Goal: Task Accomplishment & Management: Manage account settings

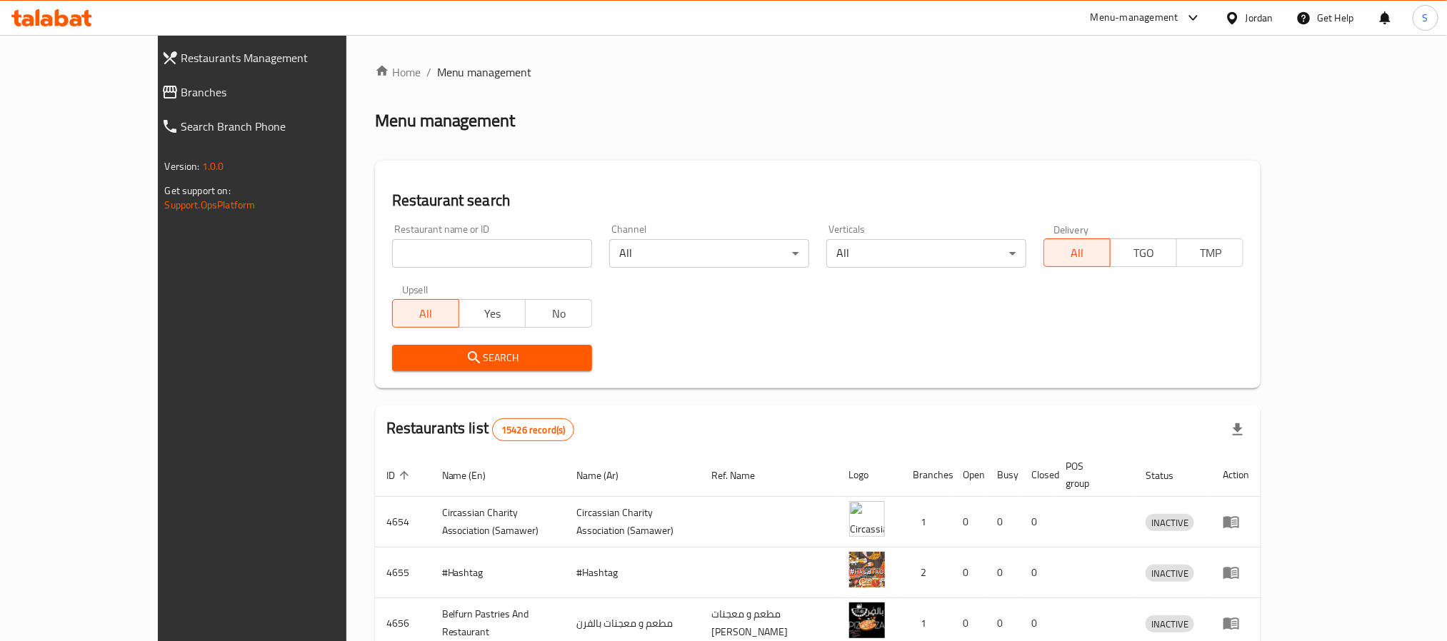
click at [455, 251] on input "search" at bounding box center [492, 253] width 200 height 29
paste input "Elano cafe"
click button "Search" at bounding box center [492, 358] width 200 height 26
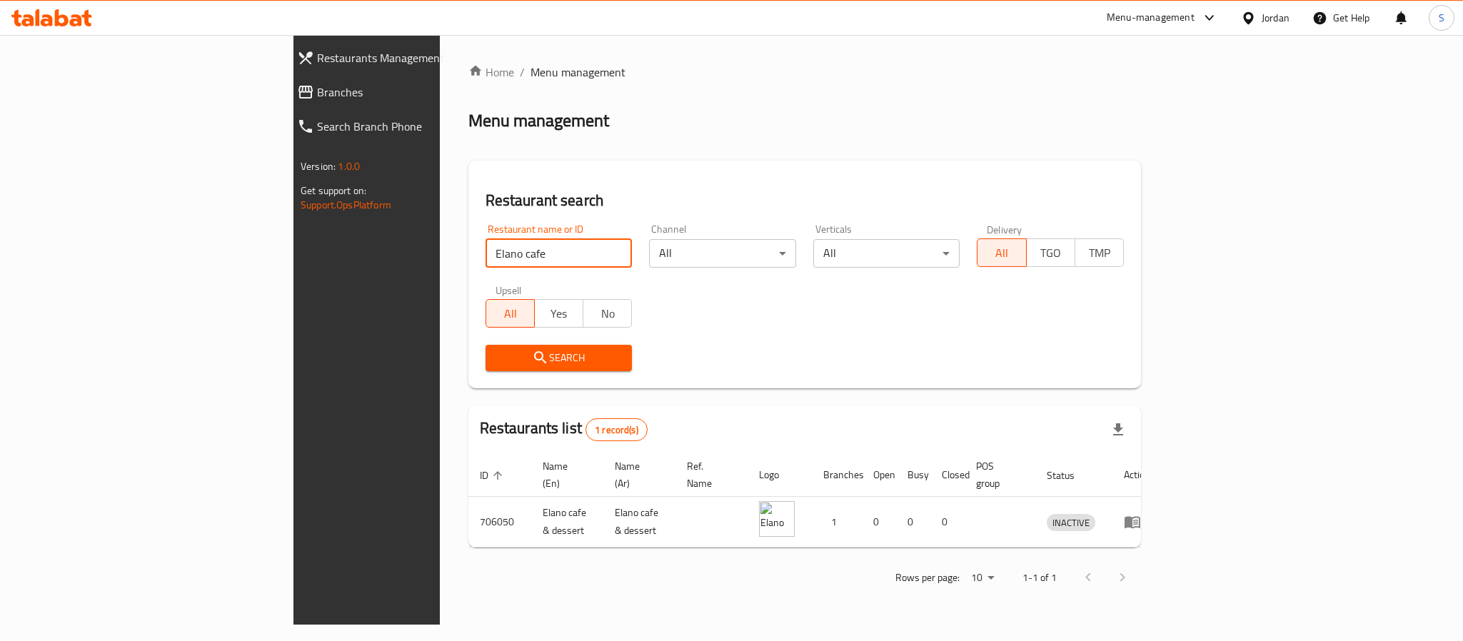
click at [486, 255] on input "Elano cafe" at bounding box center [559, 253] width 147 height 29
click button "Search" at bounding box center [559, 358] width 147 height 26
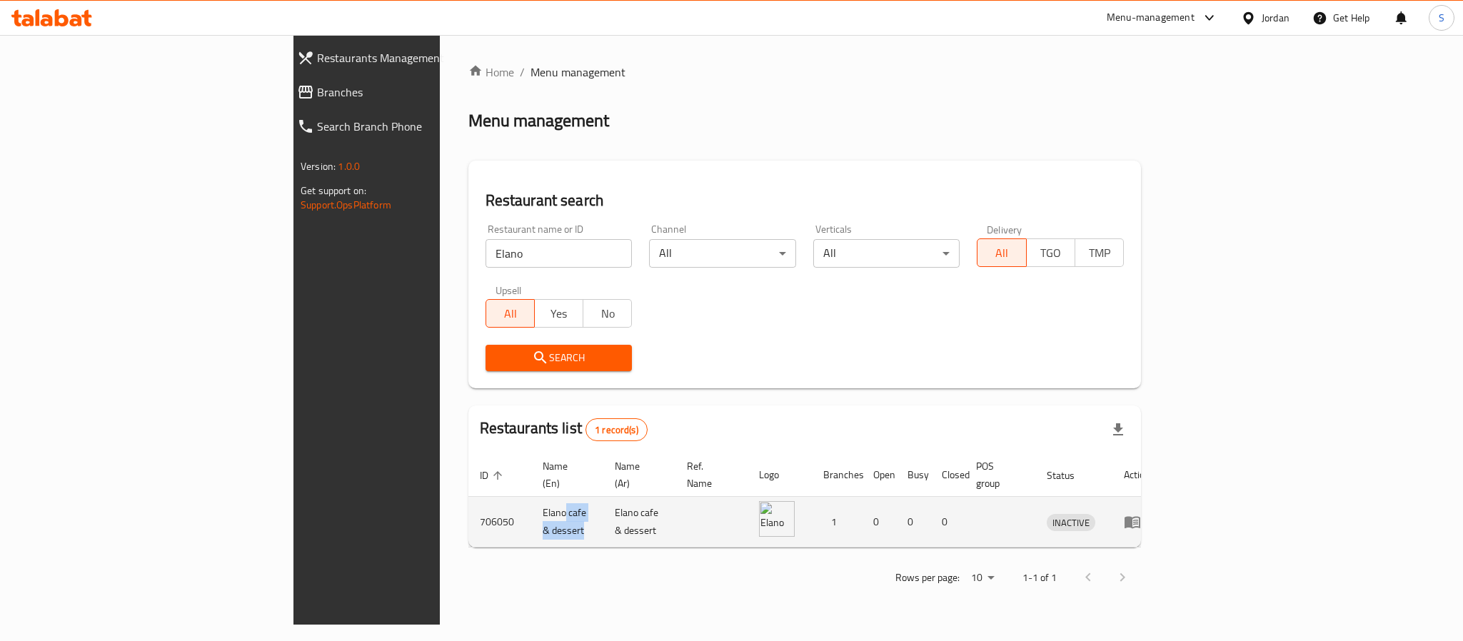
drag, startPoint x: 368, startPoint y: 508, endPoint x: 433, endPoint y: 511, distance: 65.0
click at [531, 511] on td "Elano cafe & dessert" at bounding box center [567, 522] width 72 height 51
copy td "cafe & dessert"
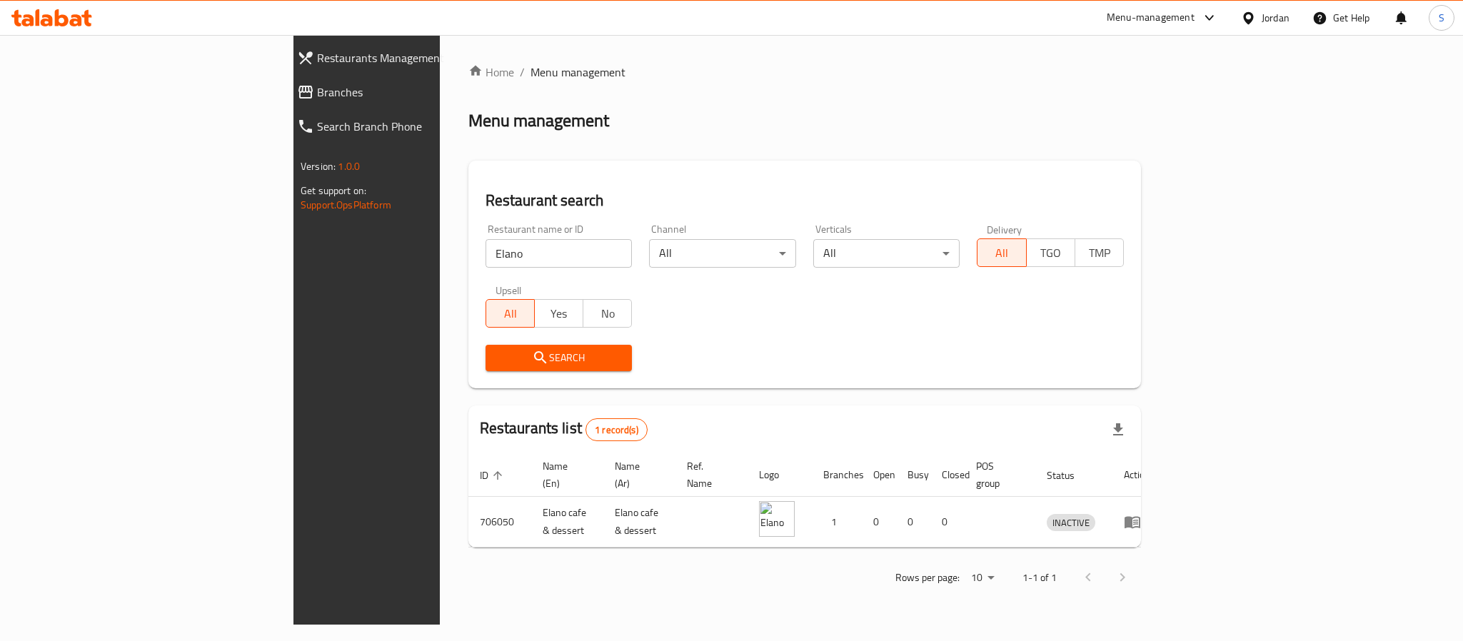
click at [477, 269] on div "Restaurant name or ID Elano Restaurant name or ID" at bounding box center [559, 246] width 164 height 61
click at [486, 259] on input "Elano" at bounding box center [559, 253] width 147 height 29
paste input "cafe & dessert"
drag, startPoint x: 301, startPoint y: 246, endPoint x: 266, endPoint y: 241, distance: 34.7
click at [440, 241] on div "Home / Menu management Menu management Restaurant search Restaurant name or ID …" at bounding box center [805, 330] width 730 height 590
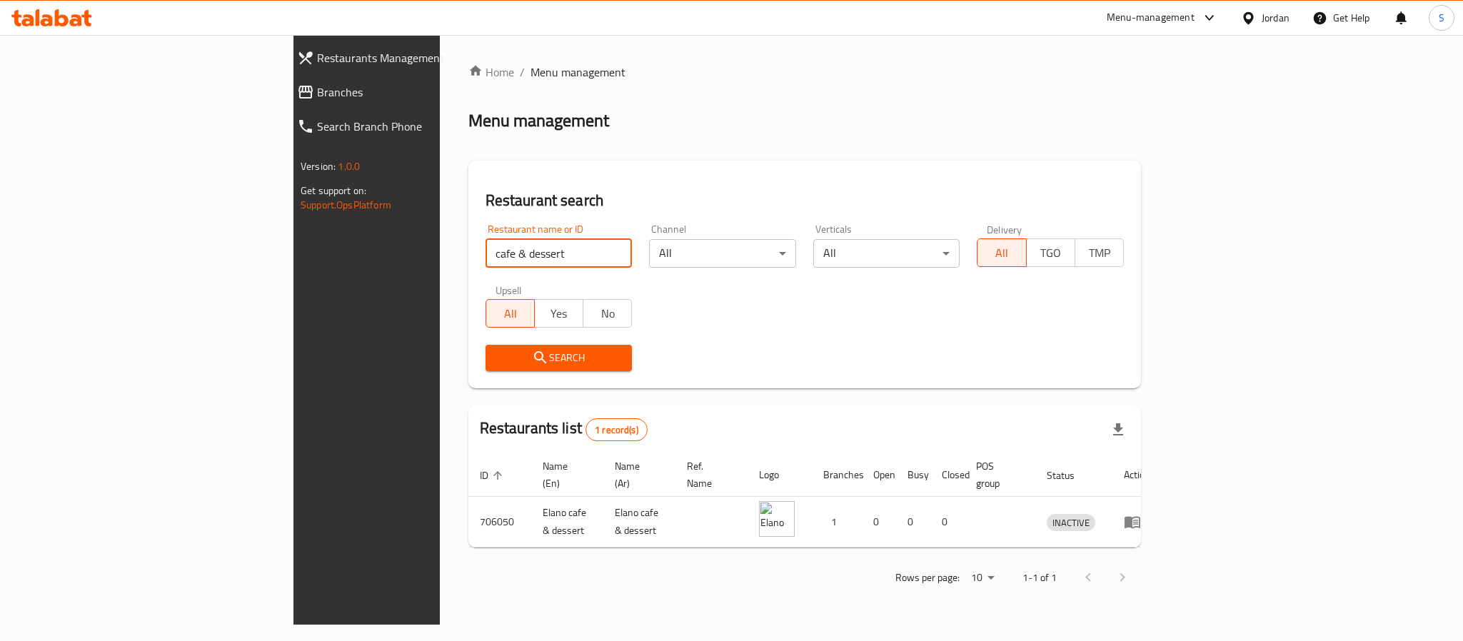
click at [486, 254] on input "cafe & dessert" at bounding box center [559, 253] width 147 height 29
click button "Search" at bounding box center [559, 358] width 147 height 26
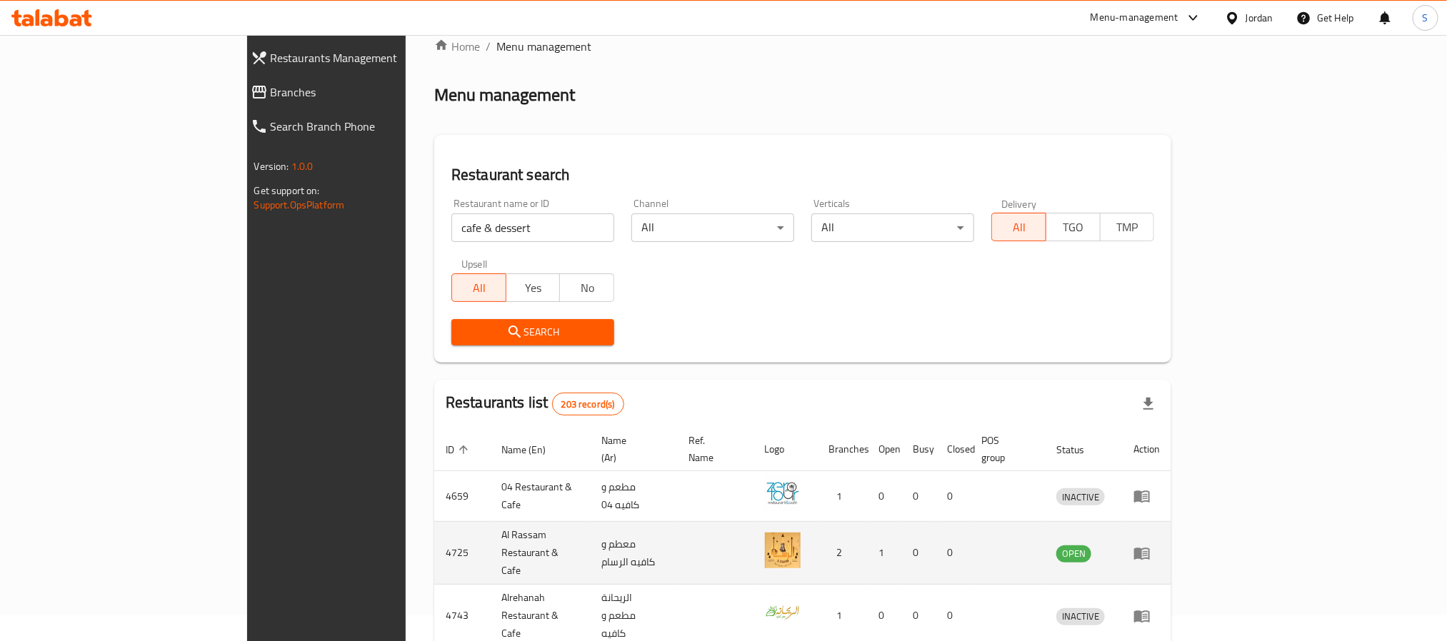
scroll to position [107, 0]
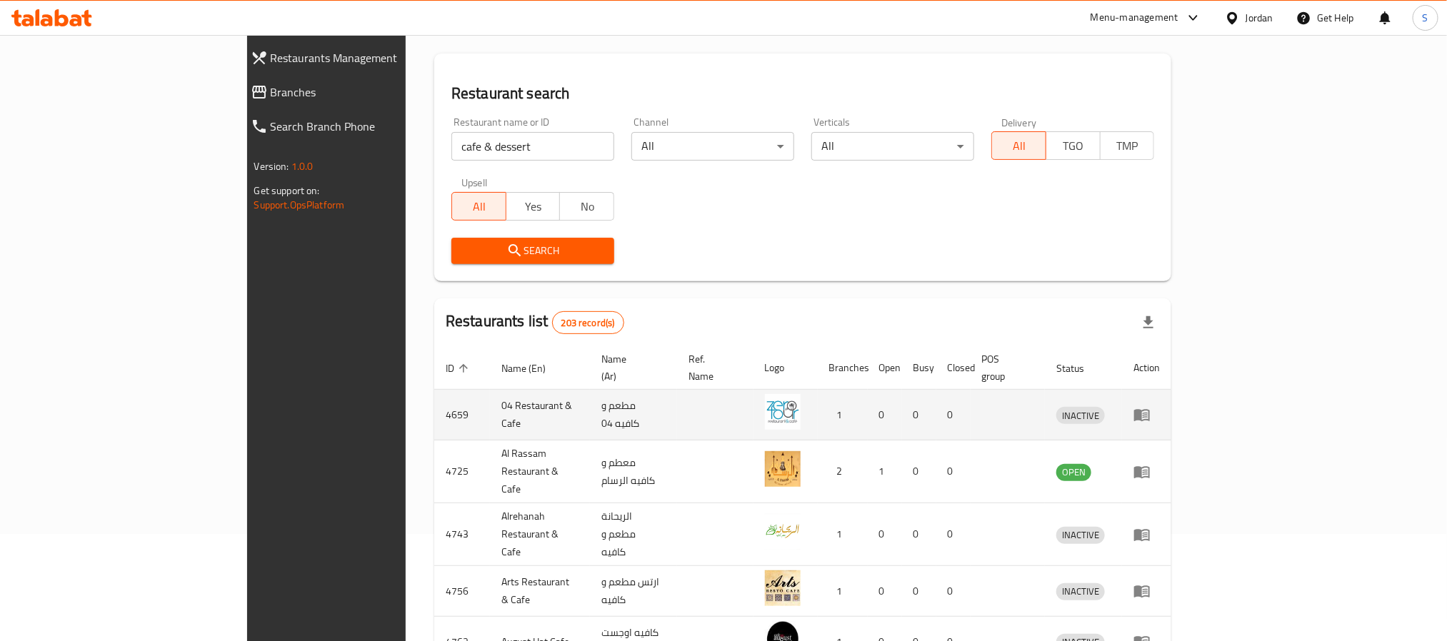
click at [590, 403] on td "مطعم و كافيه 04" at bounding box center [633, 415] width 87 height 51
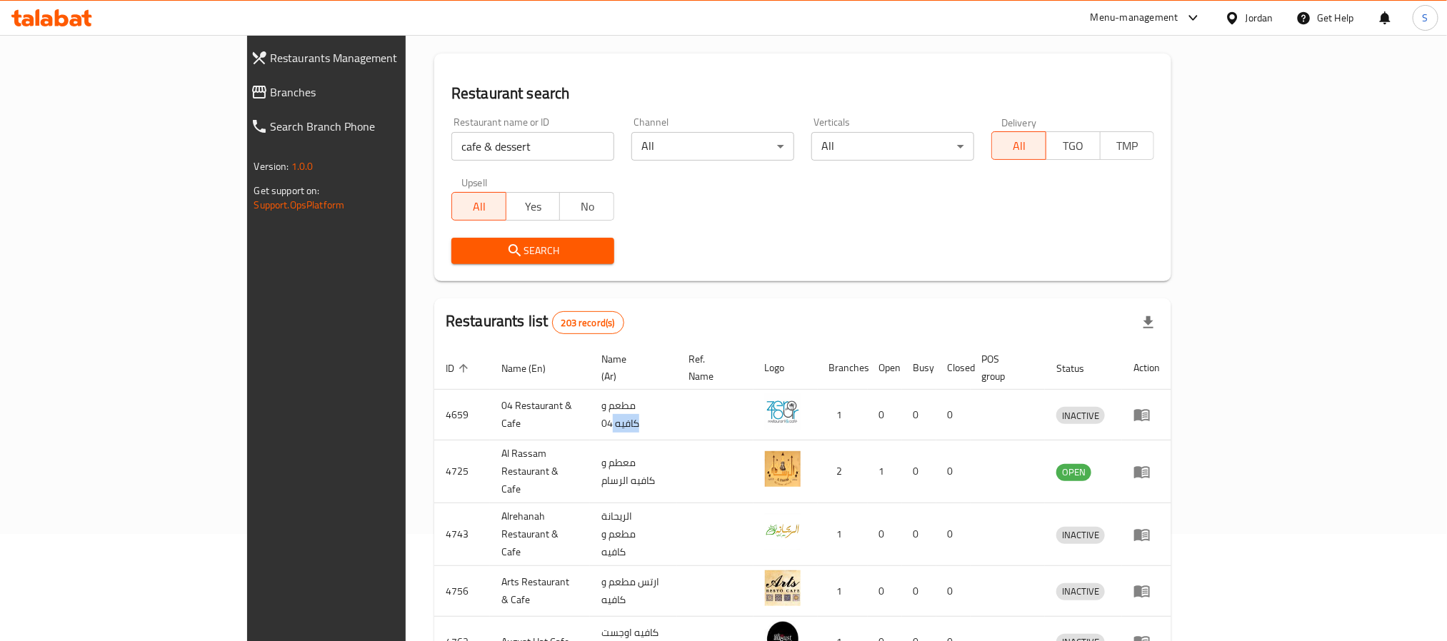
copy td "كافيه"
click at [451, 142] on input "cafe & dessert" at bounding box center [532, 146] width 163 height 29
paste input "search"
type input "dessert"
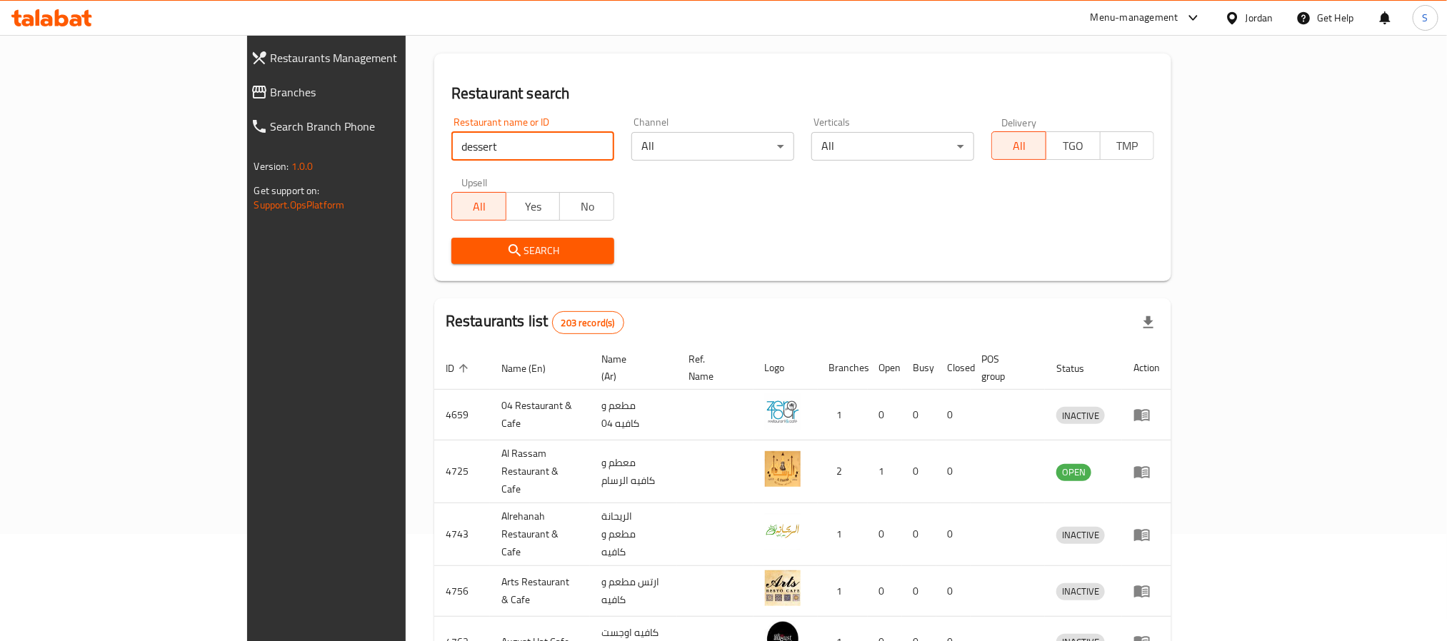
click button "Search" at bounding box center [532, 251] width 163 height 26
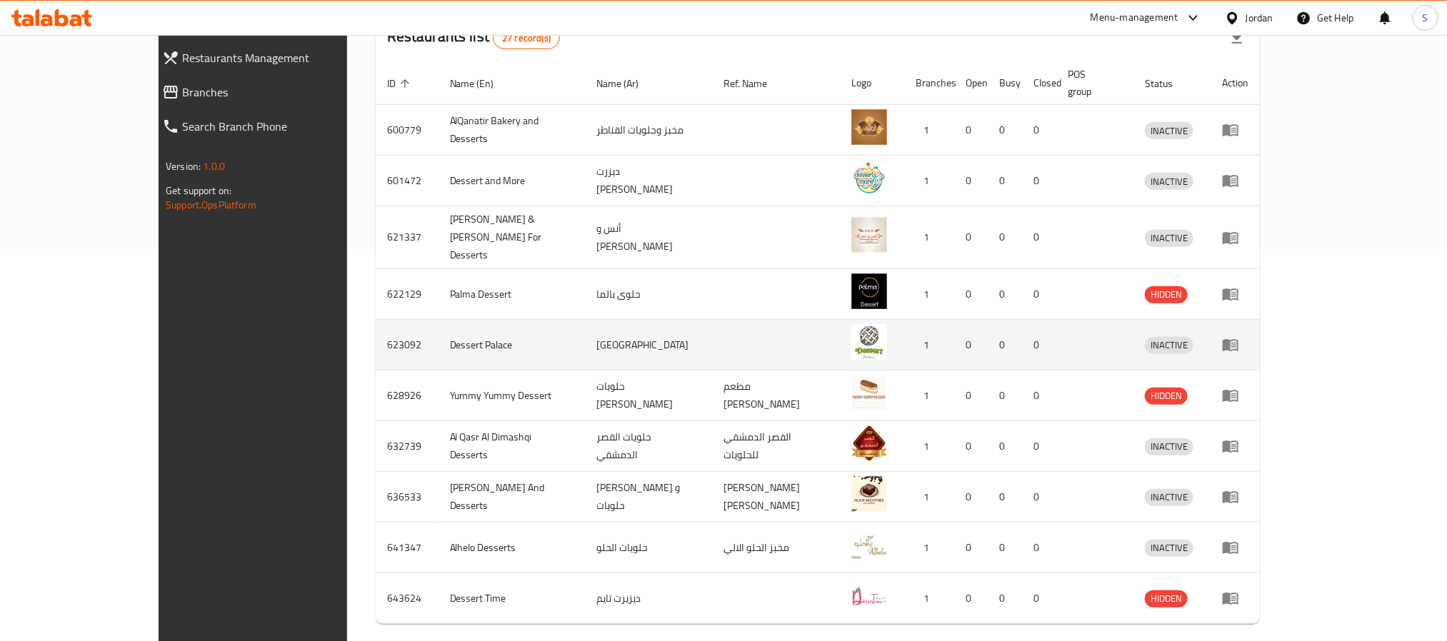
scroll to position [428, 0]
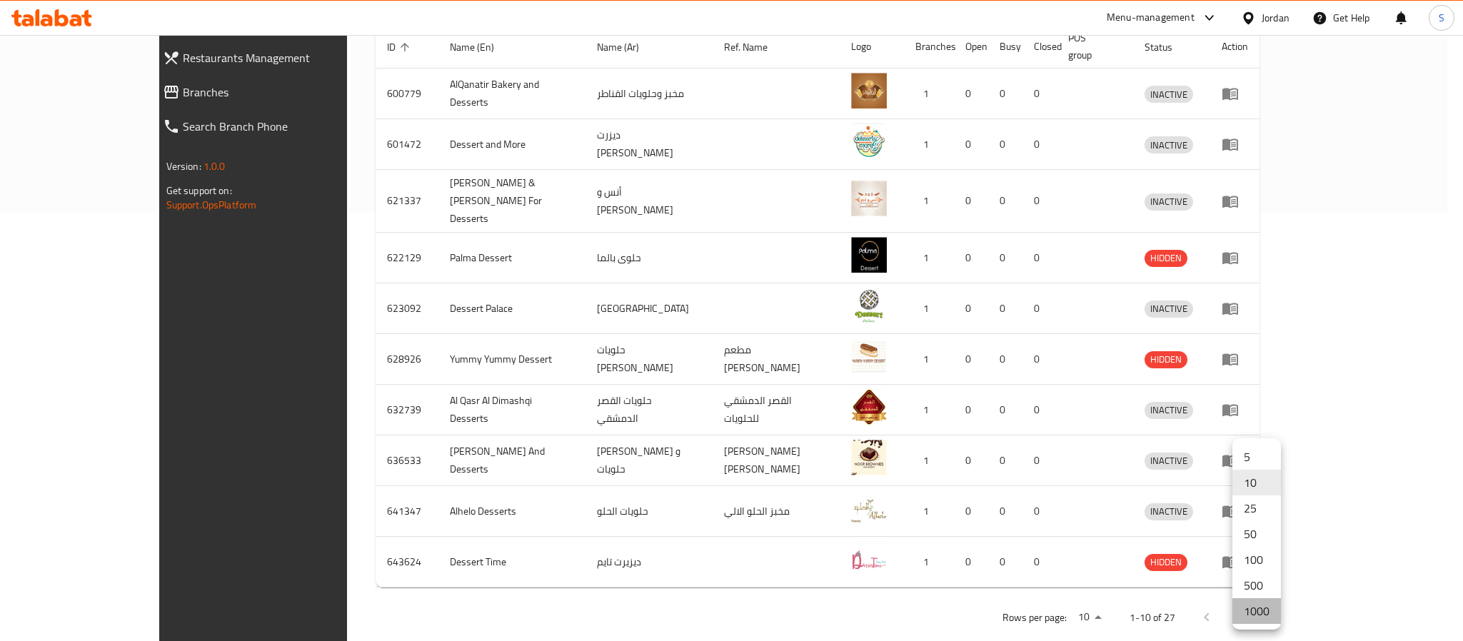
click at [1253, 611] on li "1000" at bounding box center [1257, 611] width 49 height 26
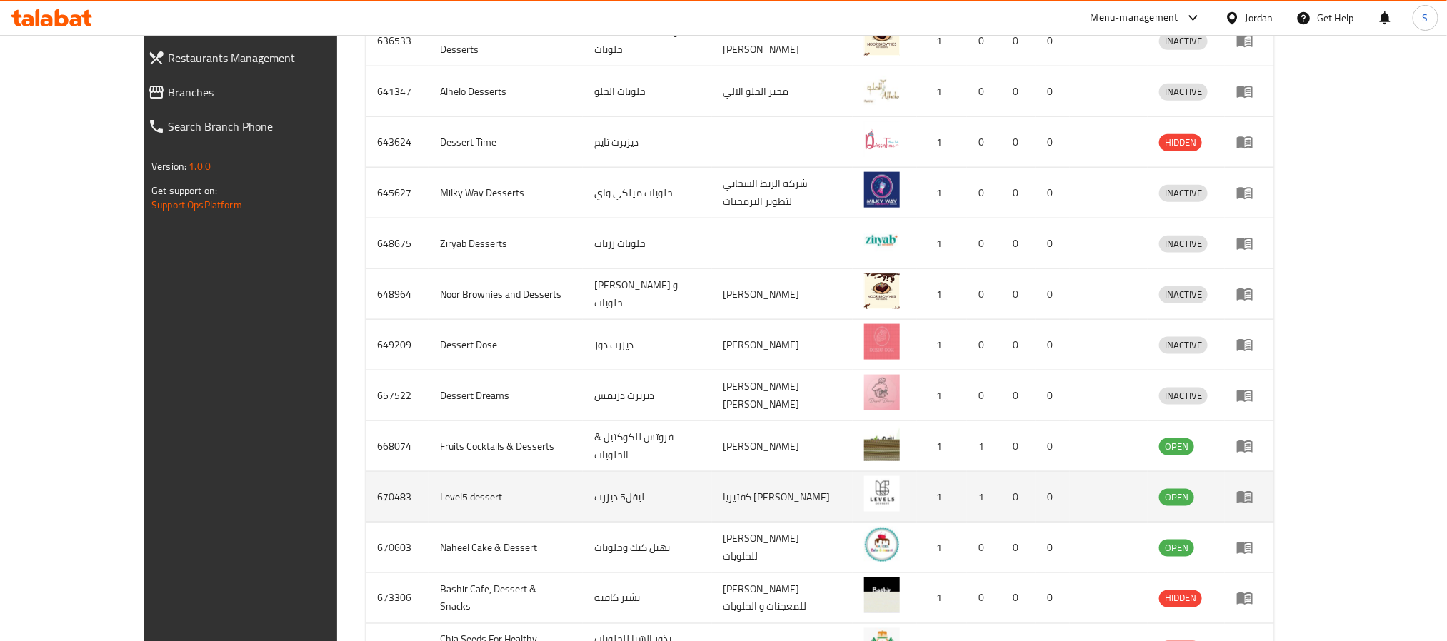
scroll to position [857, 0]
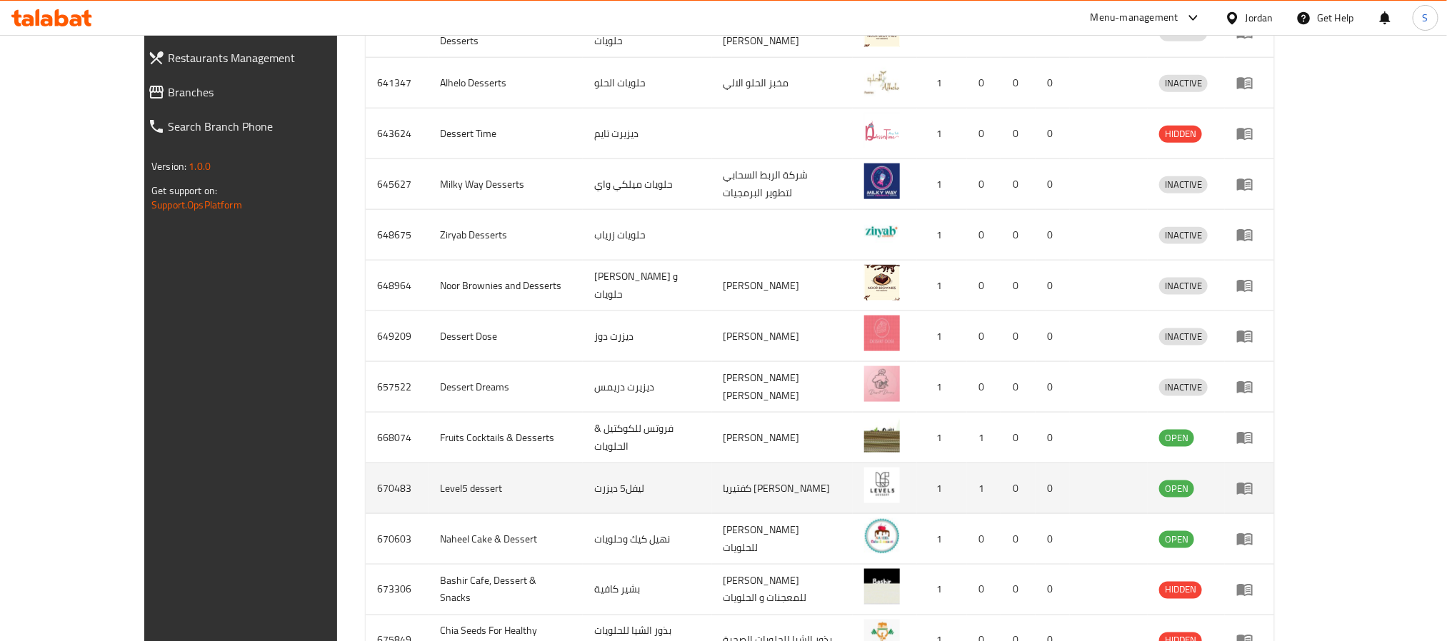
click at [583, 466] on td "ليفل5 ديزرت" at bounding box center [647, 488] width 129 height 51
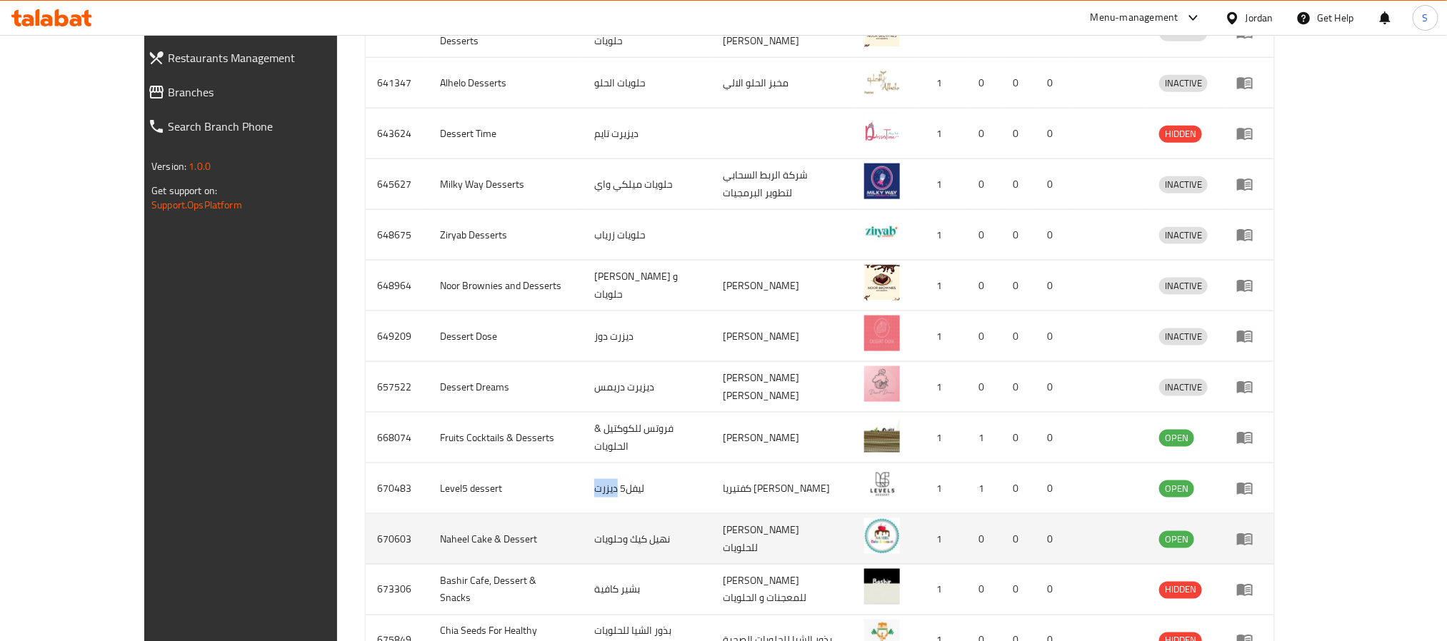
copy td "ديزرت"
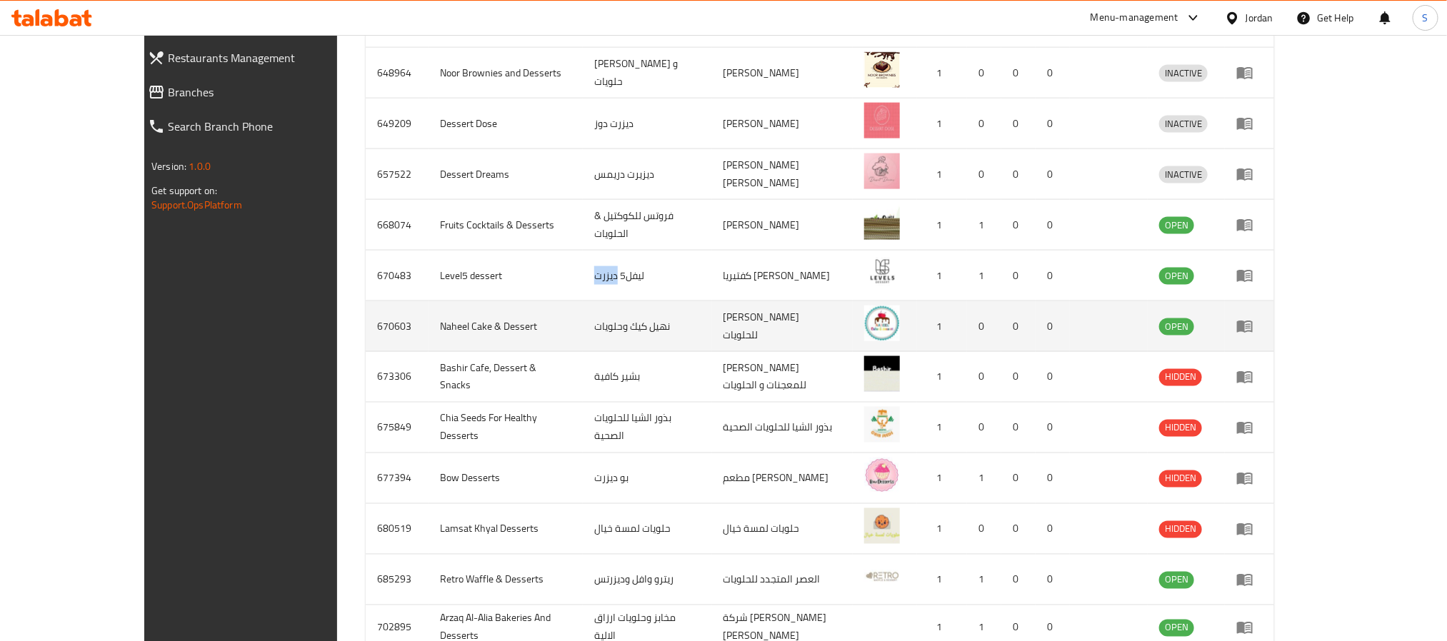
scroll to position [1071, 0]
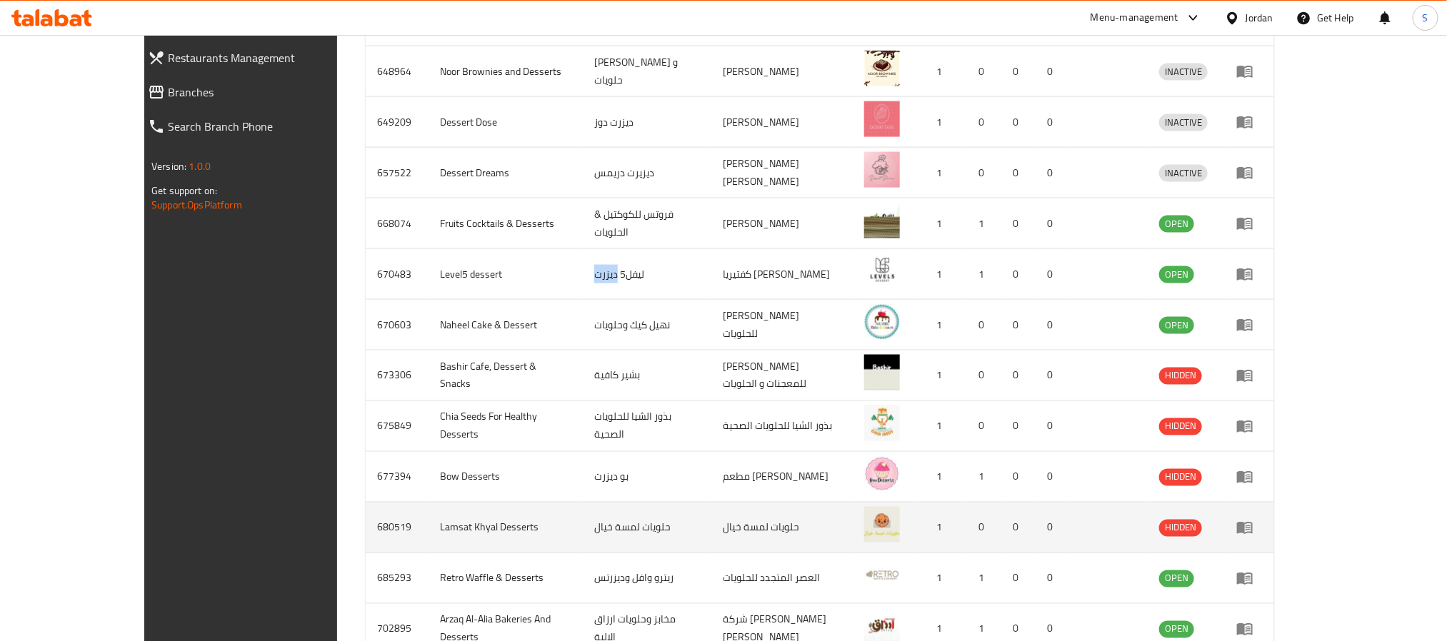
copy td "ديزرت"
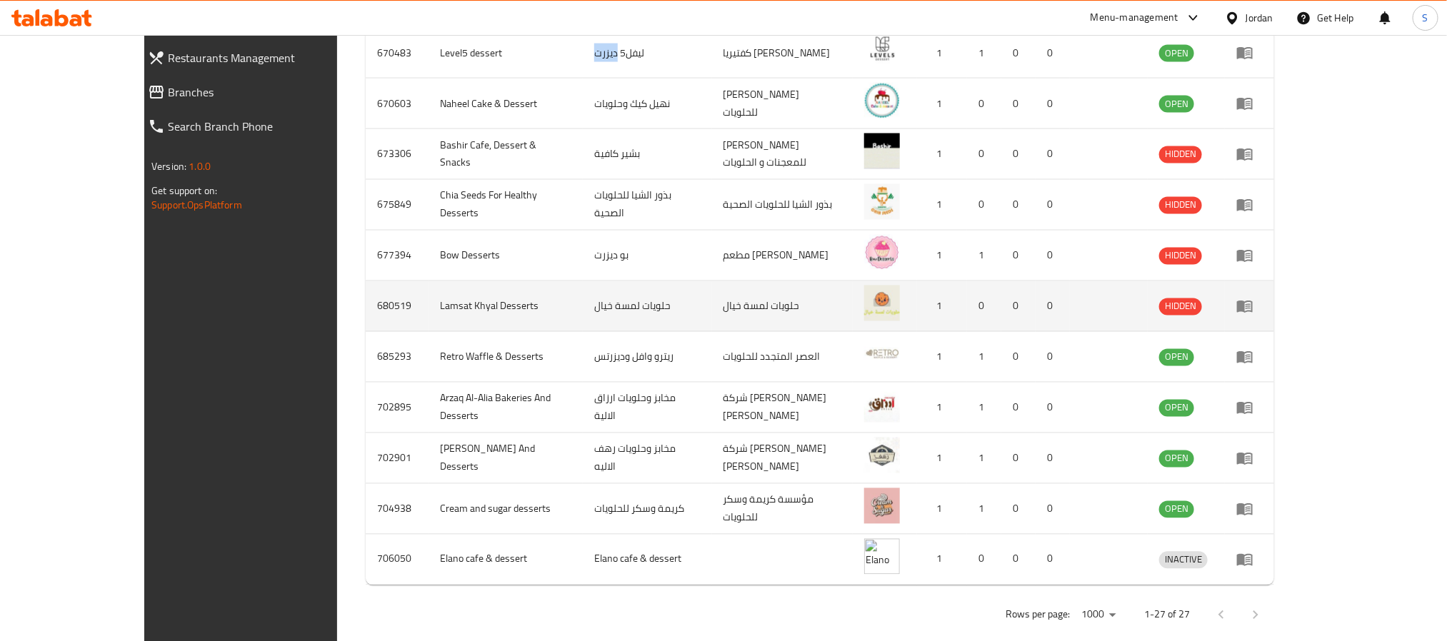
scroll to position [1305, 0]
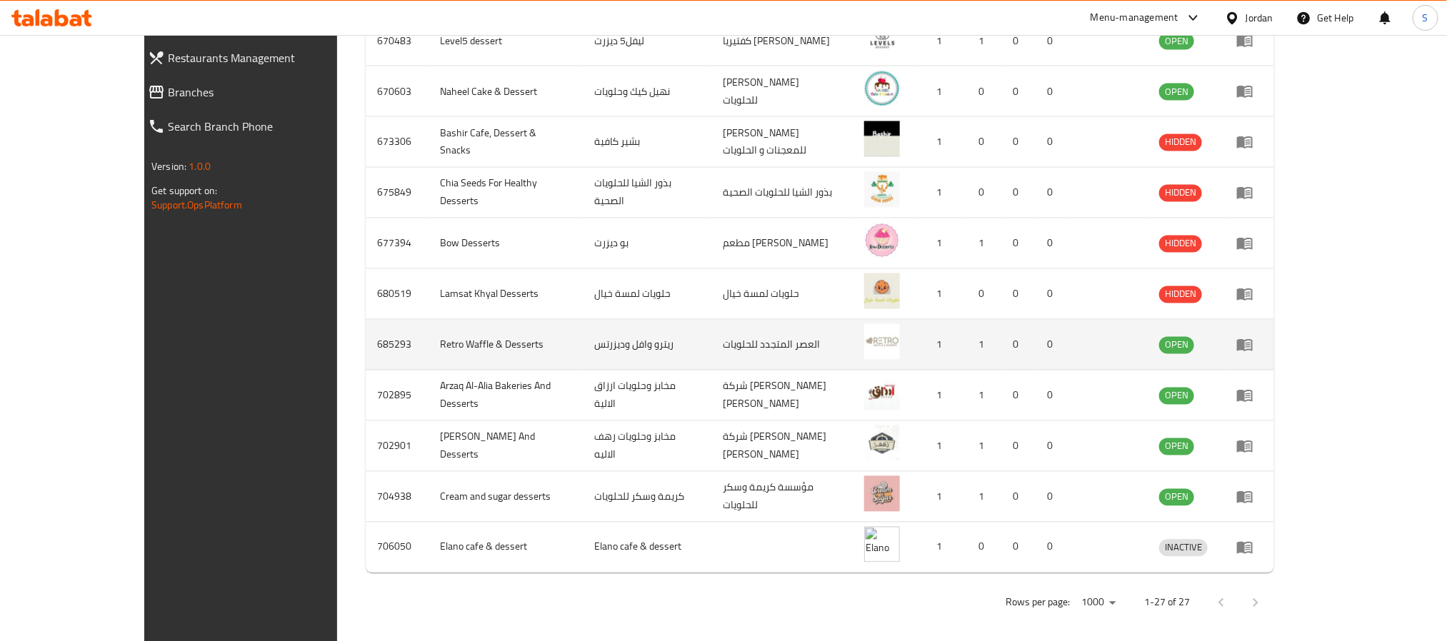
click at [583, 328] on td "ريترو وافل وديزرتس" at bounding box center [647, 345] width 129 height 51
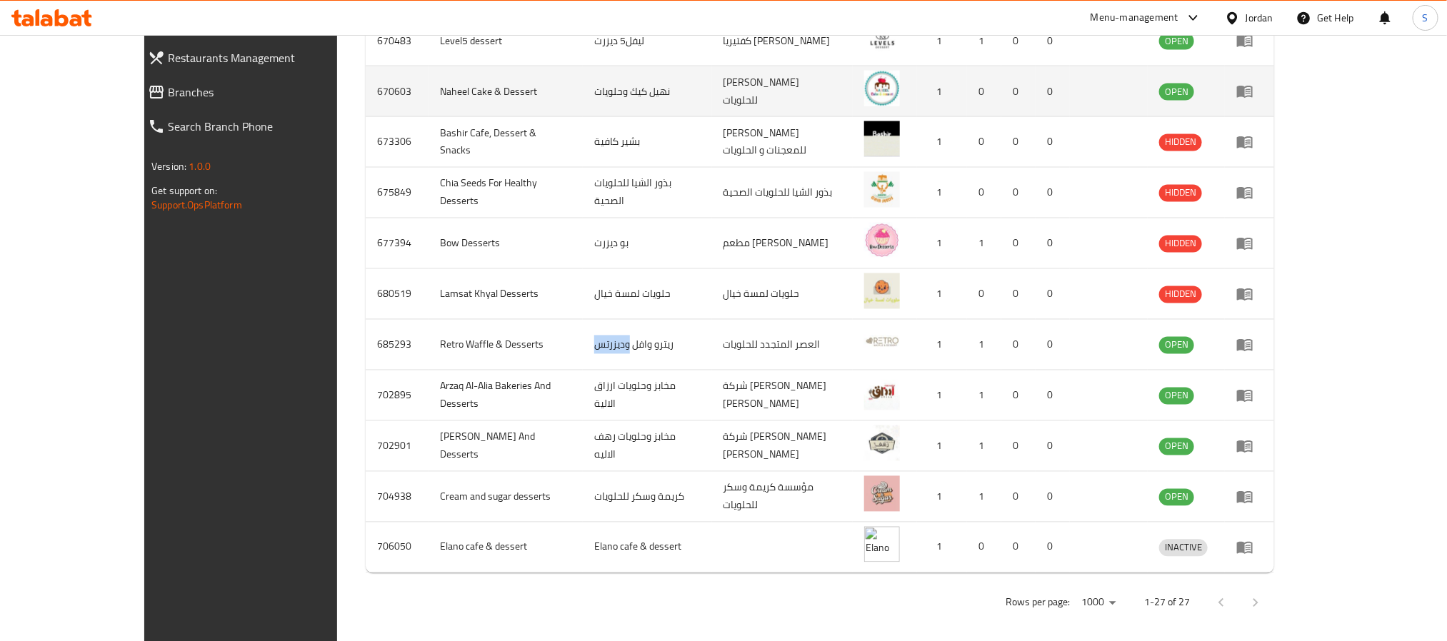
copy td "وديزرتس"
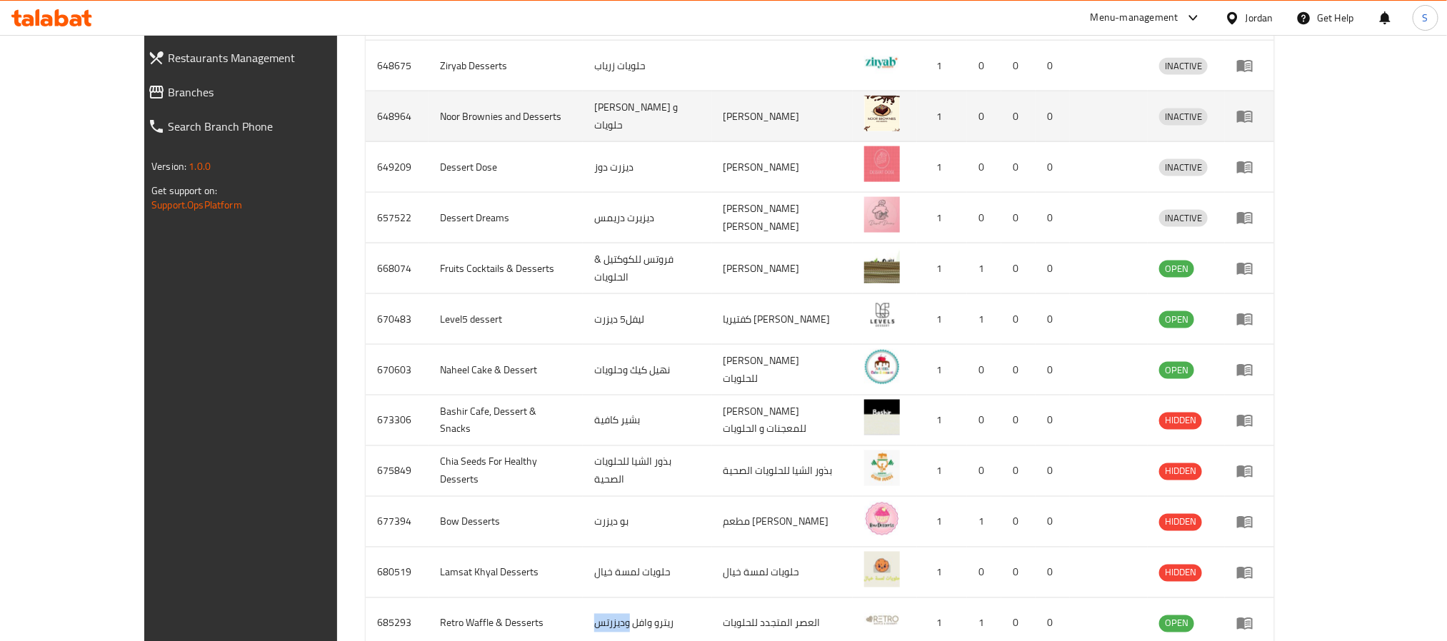
scroll to position [769, 0]
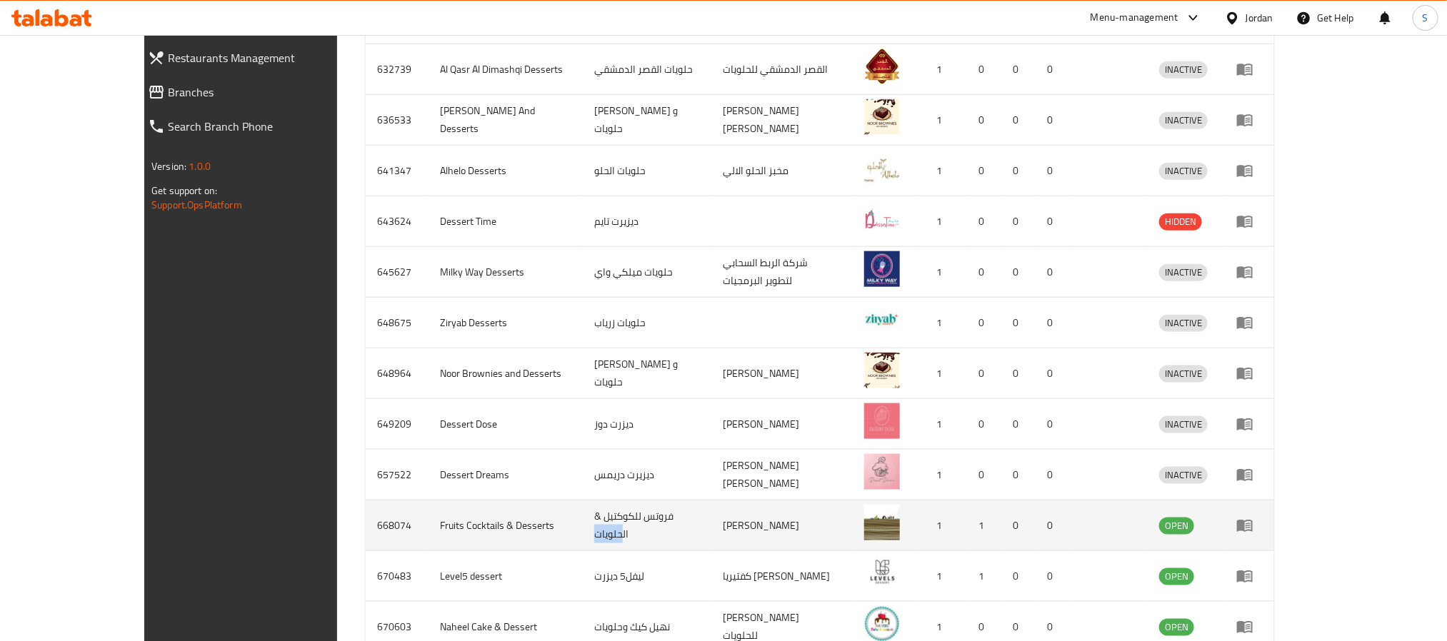
drag, startPoint x: 574, startPoint y: 508, endPoint x: 548, endPoint y: 508, distance: 25.7
click at [583, 508] on td "فروتس للكوكتيل & الحلويات" at bounding box center [647, 526] width 129 height 51
copy td "حلويات"
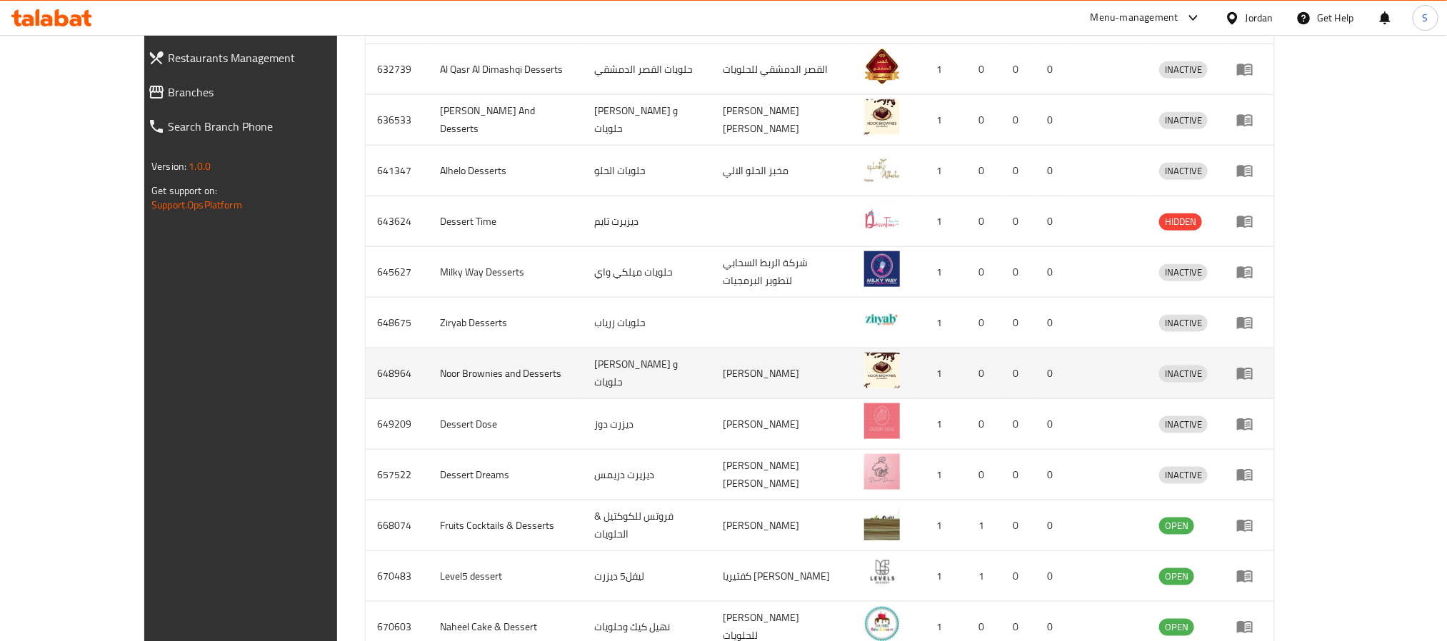
click at [441, 350] on td "Noor Brownies and Desserts" at bounding box center [505, 373] width 154 height 51
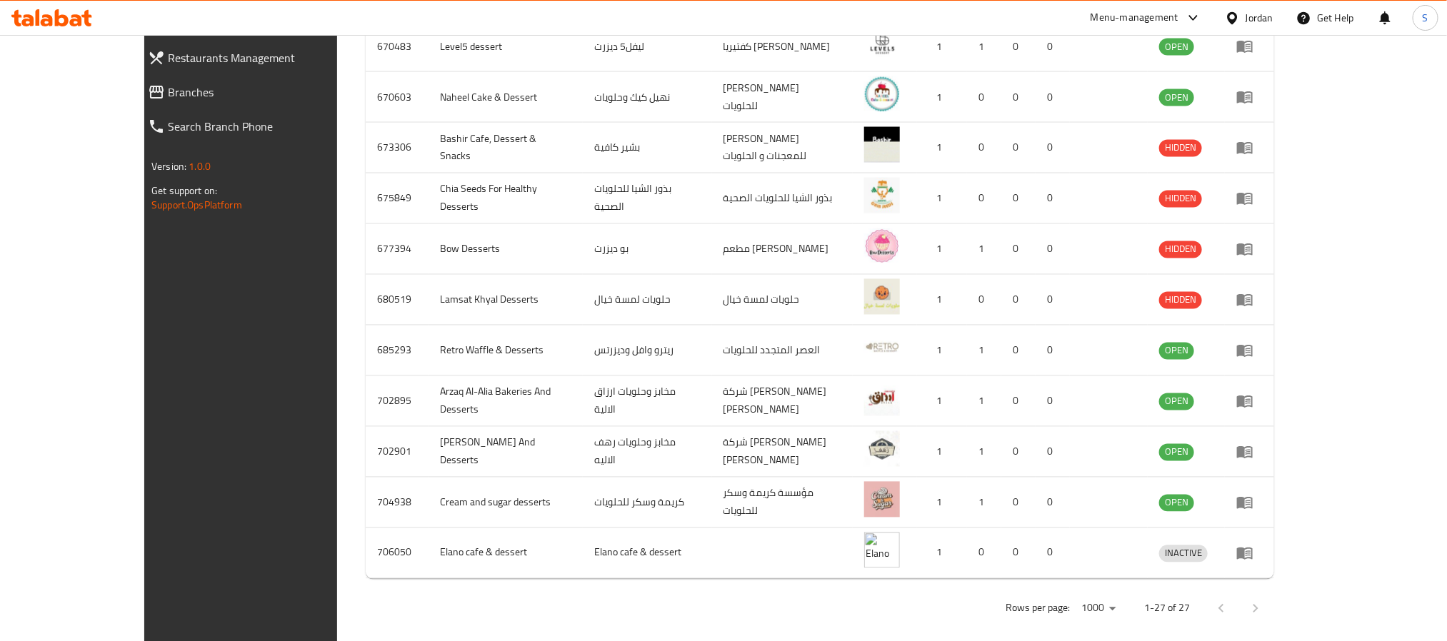
scroll to position [1305, 0]
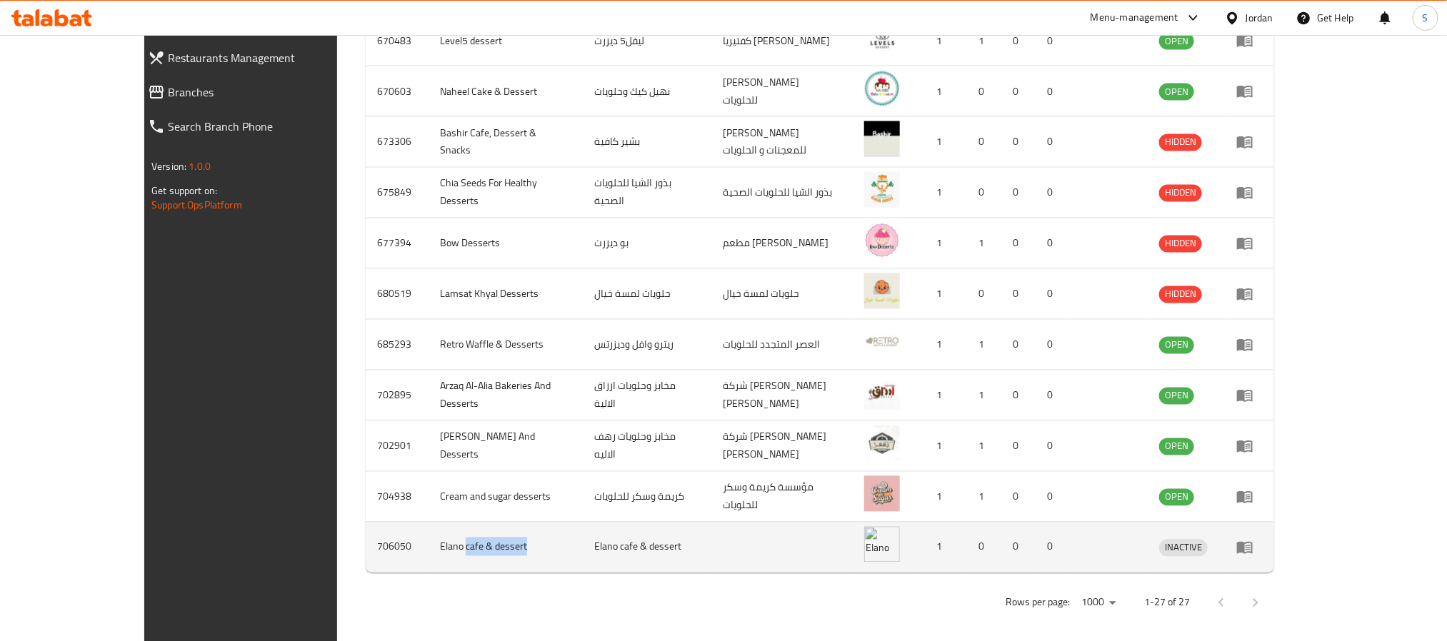
drag, startPoint x: 369, startPoint y: 538, endPoint x: 441, endPoint y: 538, distance: 72.1
click at [441, 538] on td "Elano cafe & dessert" at bounding box center [505, 547] width 154 height 51
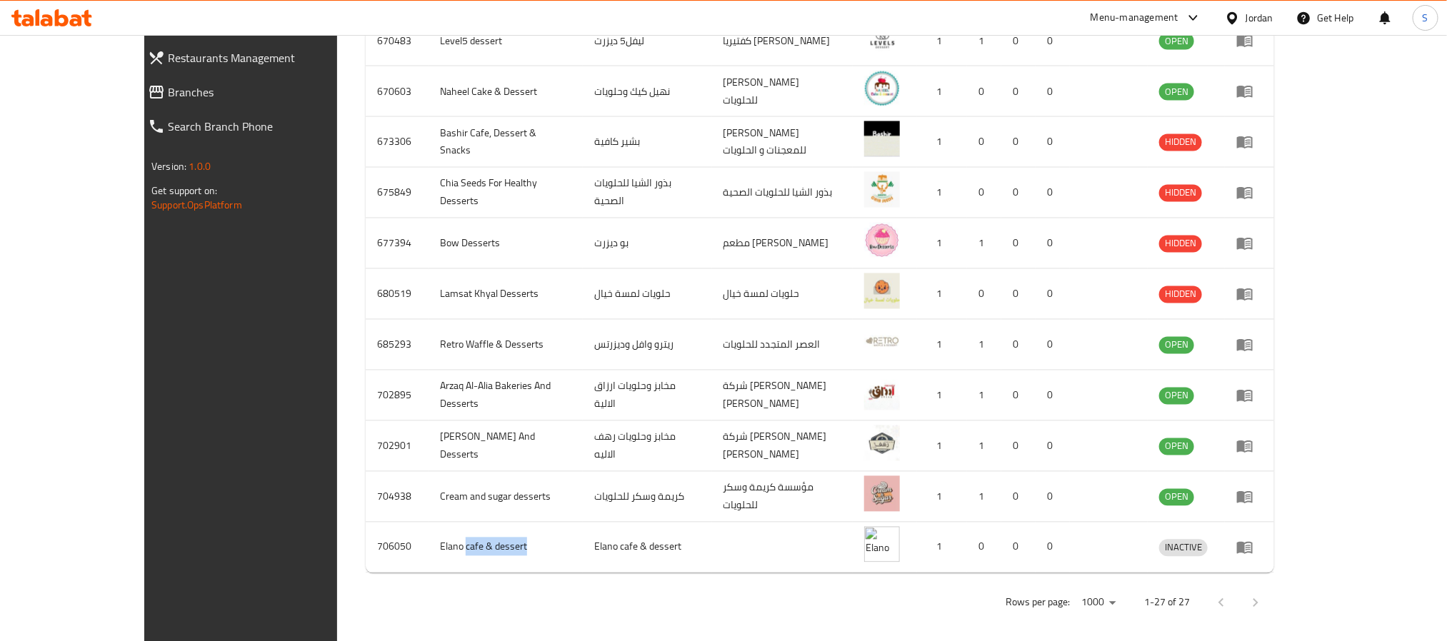
copy td "cafe & dessert"
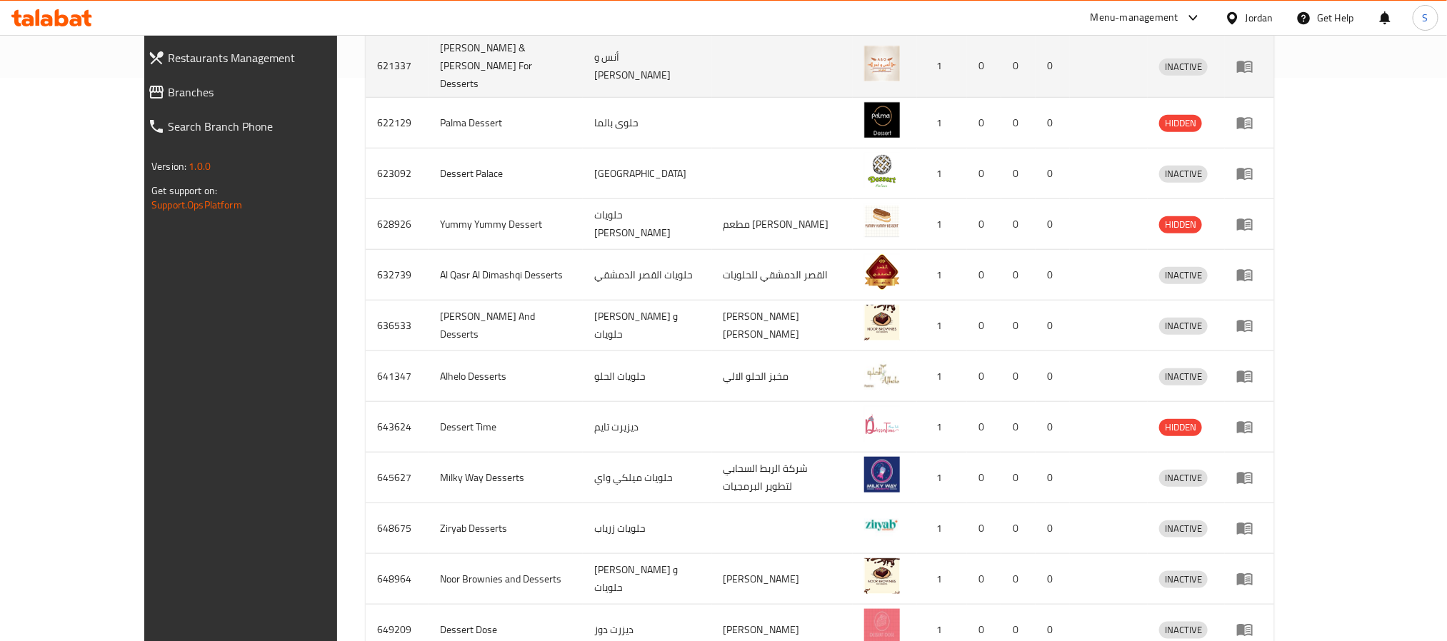
scroll to position [341, 0]
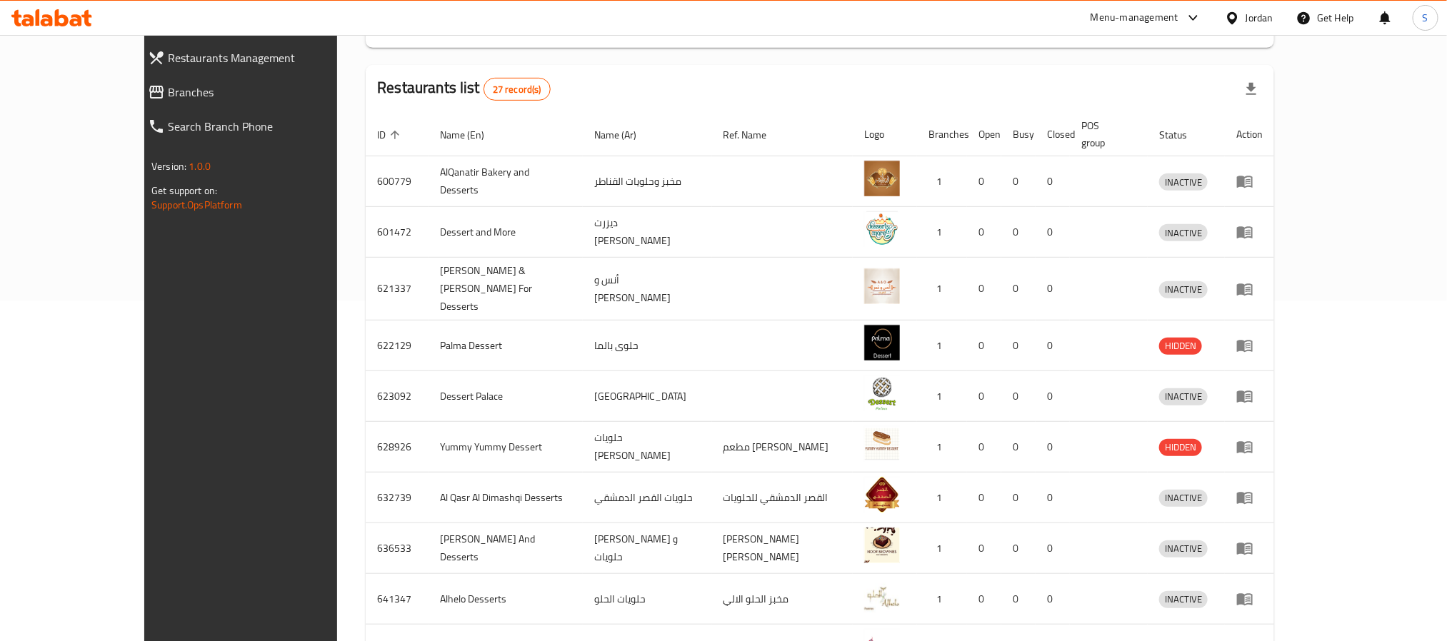
click at [1247, 17] on div "Jordan" at bounding box center [1259, 18] width 28 height 16
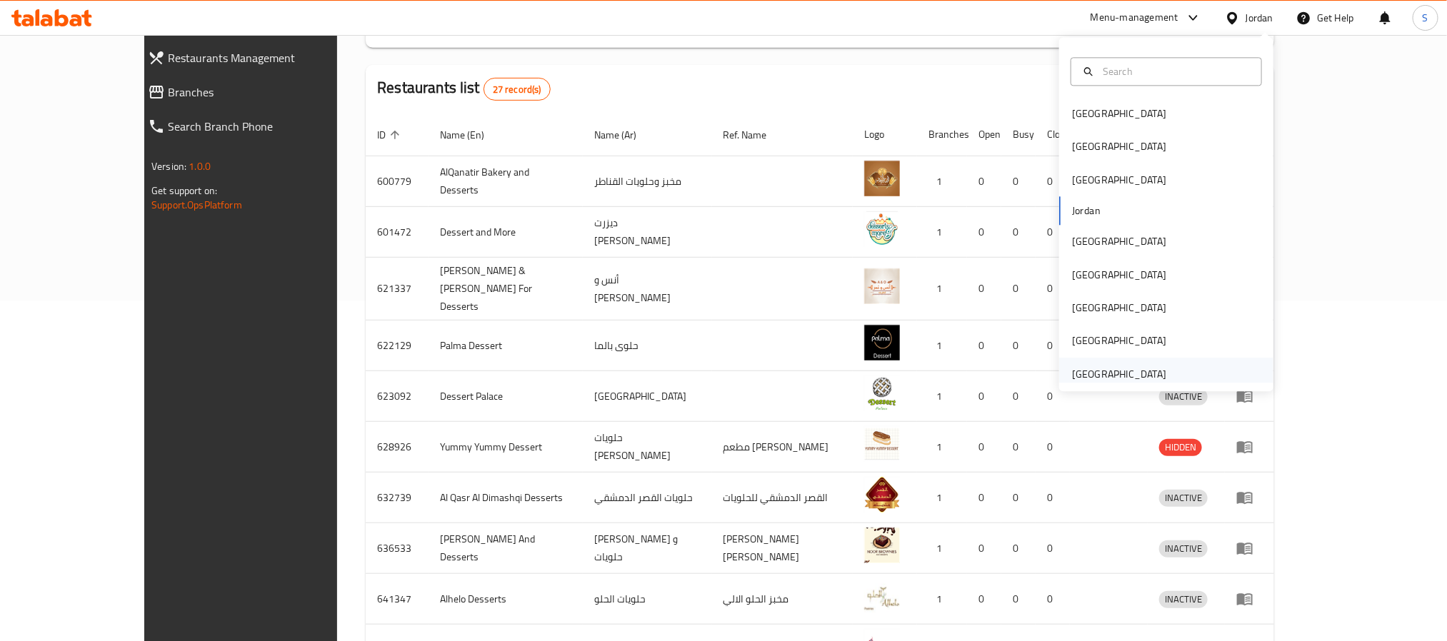
click at [1095, 369] on div "[GEOGRAPHIC_DATA]" at bounding box center [1119, 374] width 94 height 16
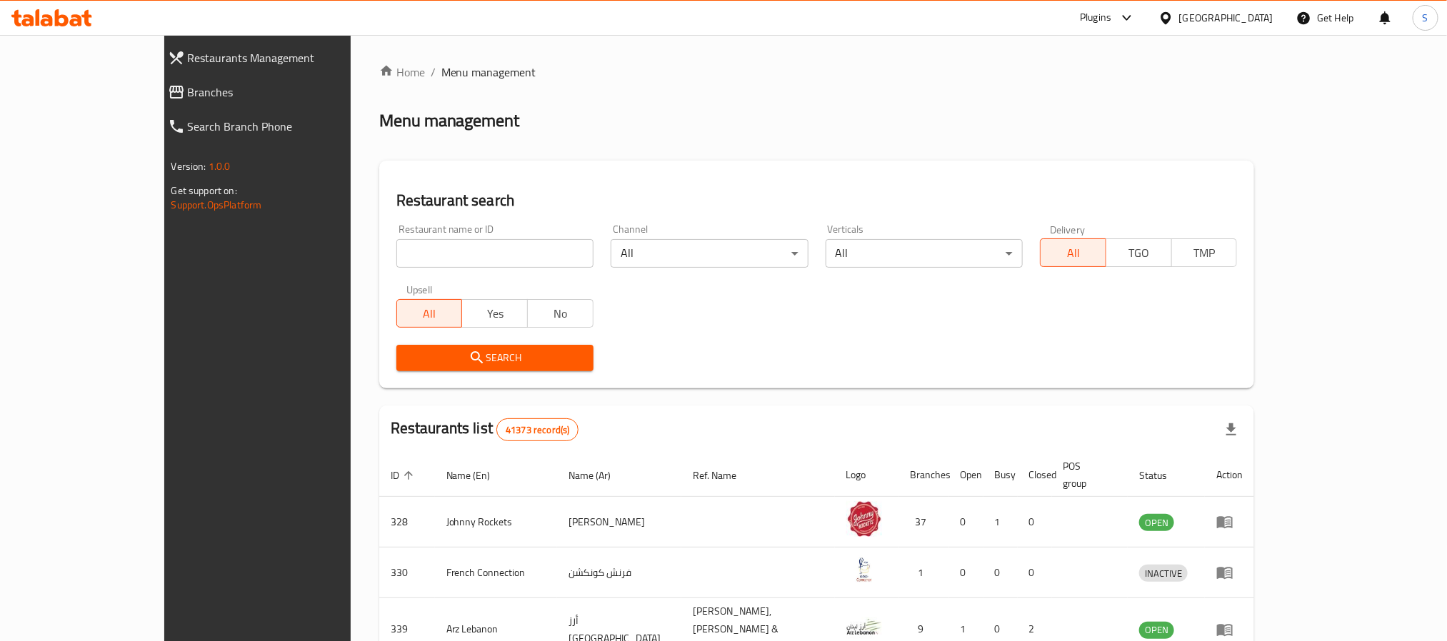
click at [396, 261] on input "search" at bounding box center [494, 253] width 197 height 29
paste input "cafe & dessert"
type input "cafe & dessert"
click button "Search" at bounding box center [494, 358] width 197 height 26
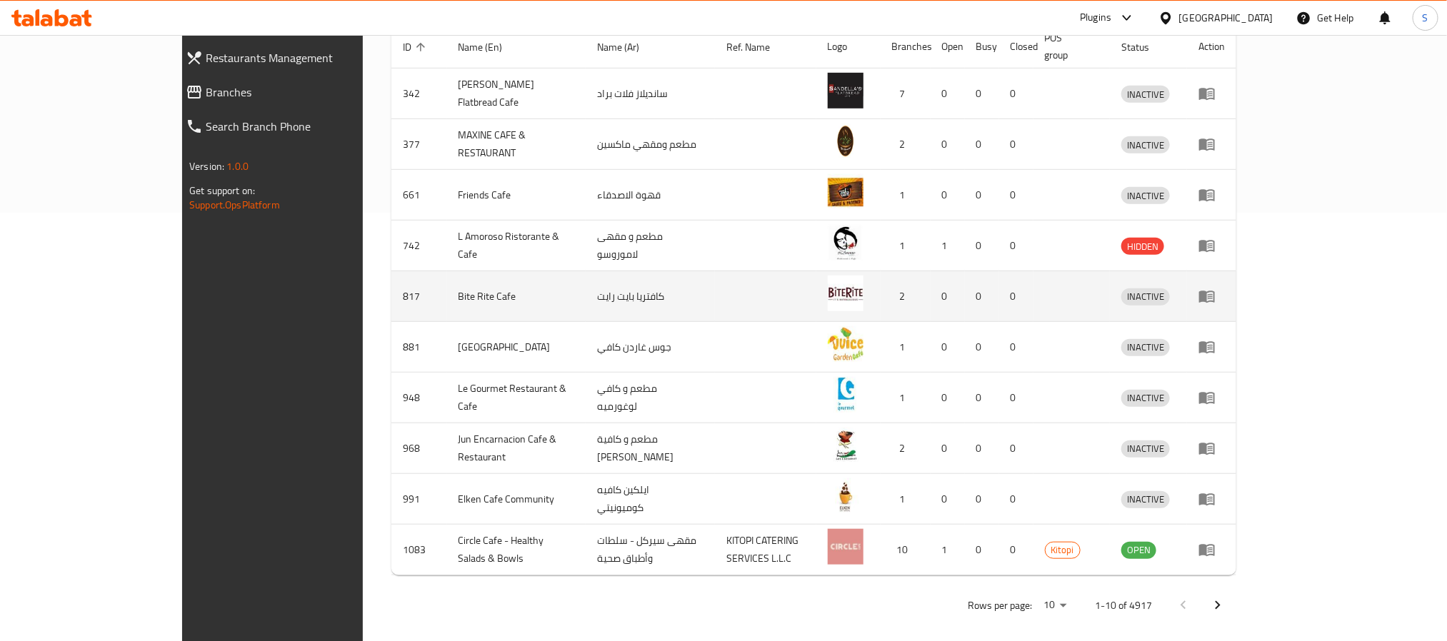
scroll to position [431, 0]
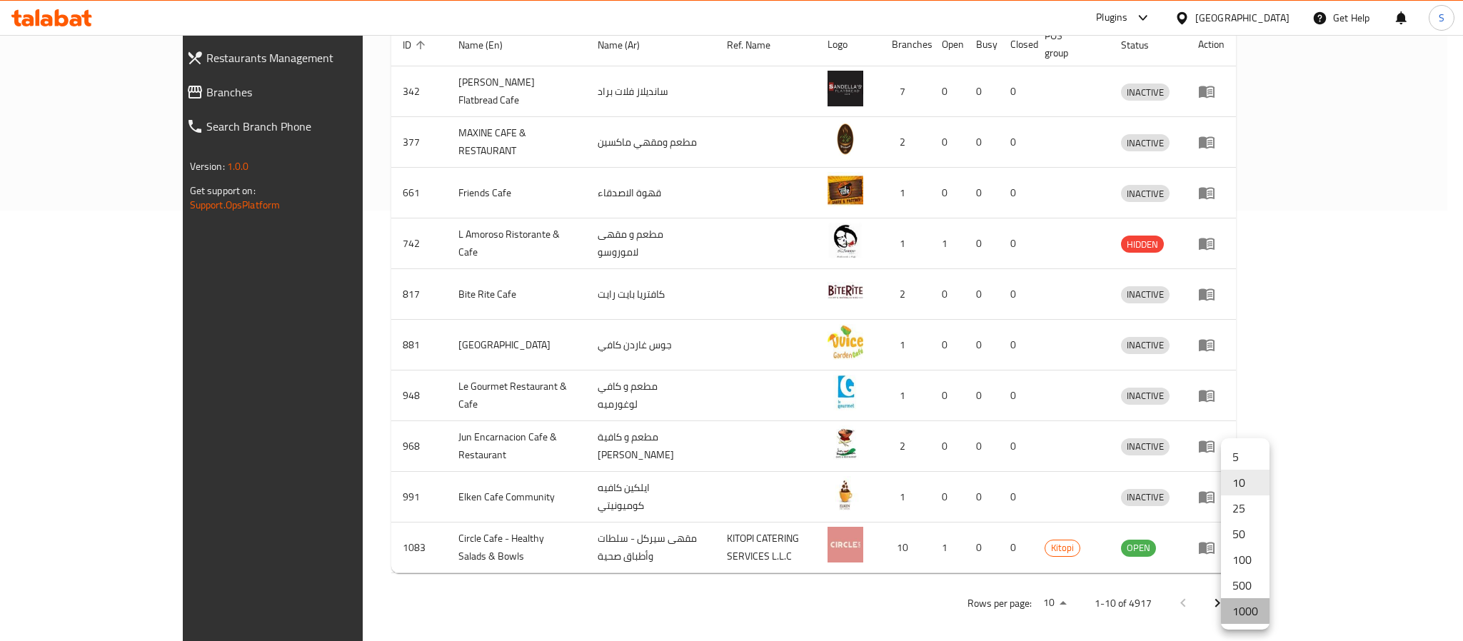
click at [1238, 607] on li "1000" at bounding box center [1245, 611] width 49 height 26
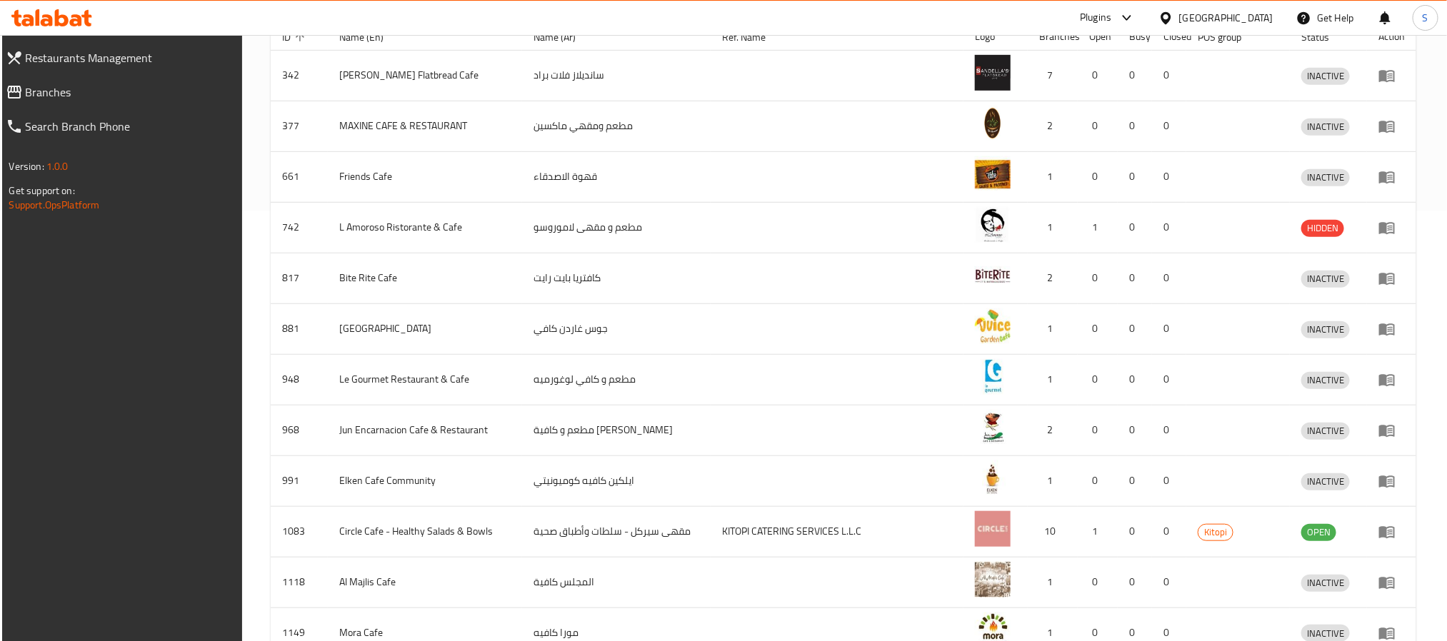
scroll to position [15275, 0]
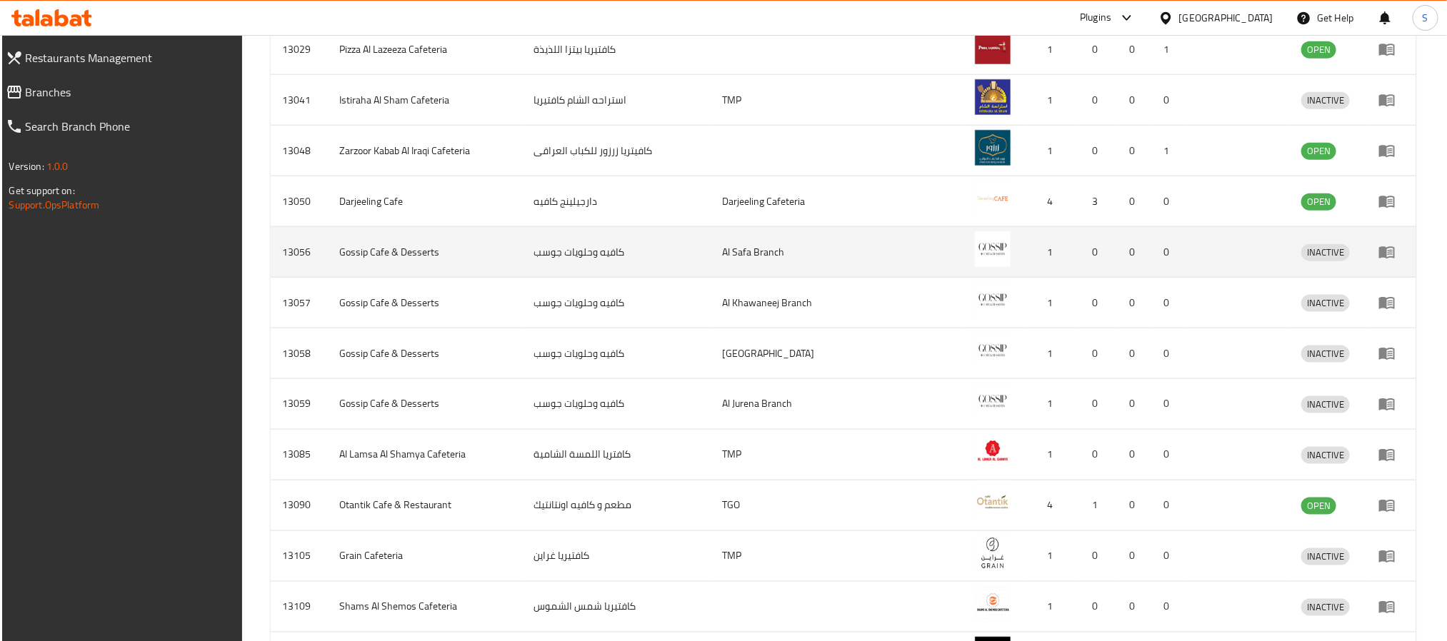
click at [566, 278] on td "كافيه وحلويات جوسب" at bounding box center [616, 252] width 189 height 51
click at [562, 278] on td "كافيه وحلويات جوسب" at bounding box center [616, 252] width 189 height 51
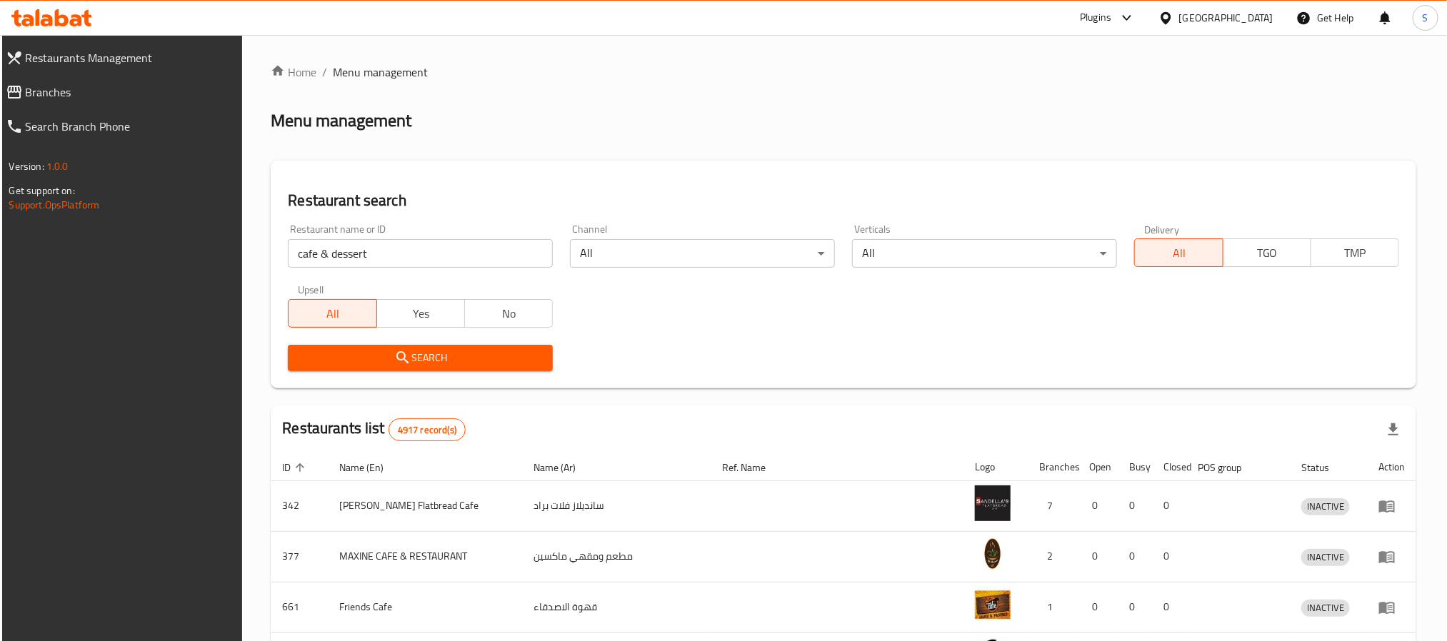
scroll to position [15287, 0]
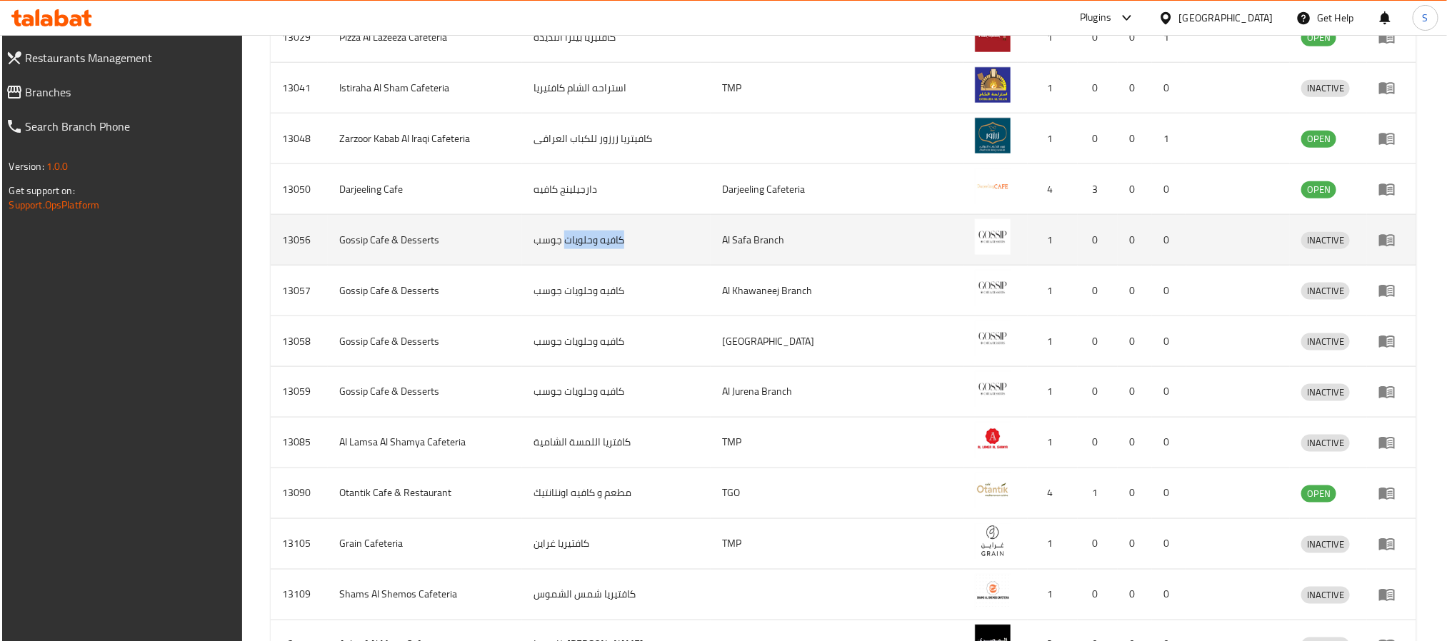
drag, startPoint x: 562, startPoint y: 321, endPoint x: 619, endPoint y: 313, distance: 57.8
click at [619, 266] on td "كافيه وحلويات جوسب" at bounding box center [616, 240] width 189 height 51
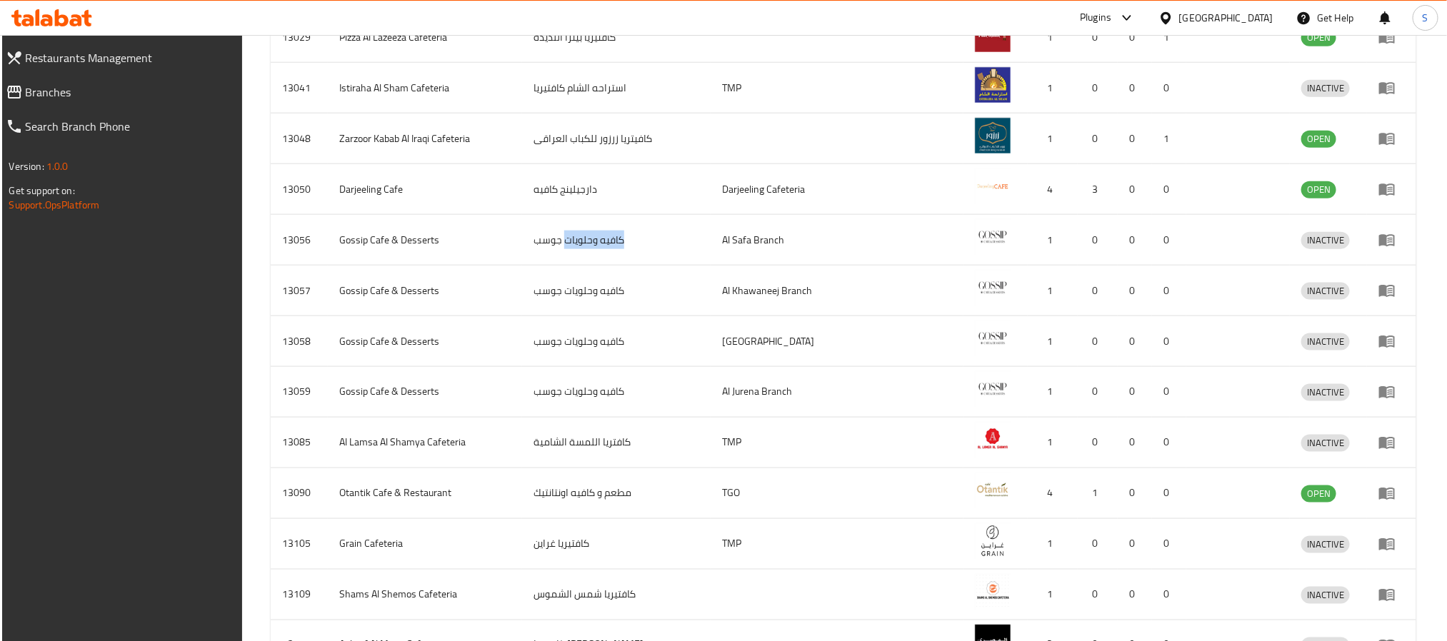
copy td "كافيه وحلويات"
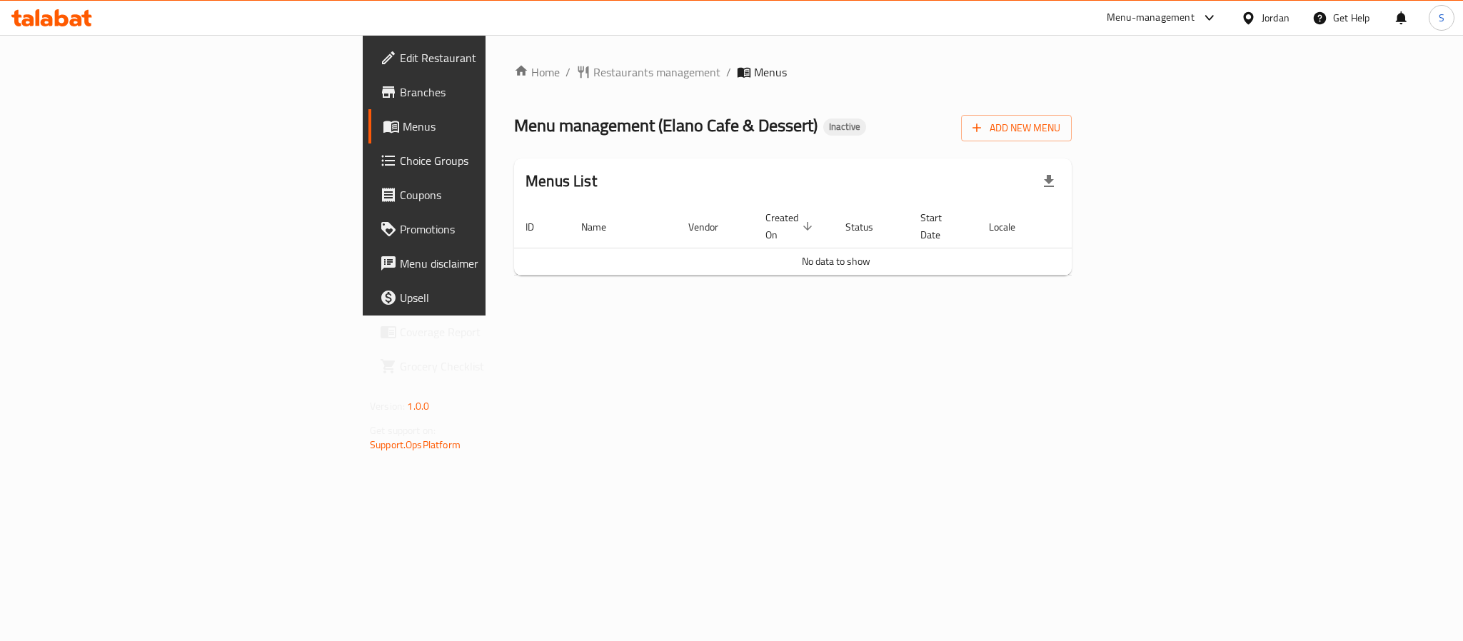
click at [1067, 95] on div "Home / Restaurants management / Menus Menu management ( Elano Cafe & Dessert ) …" at bounding box center [793, 176] width 558 height 224
click at [1060, 131] on span "Add New Menu" at bounding box center [1017, 128] width 88 height 18
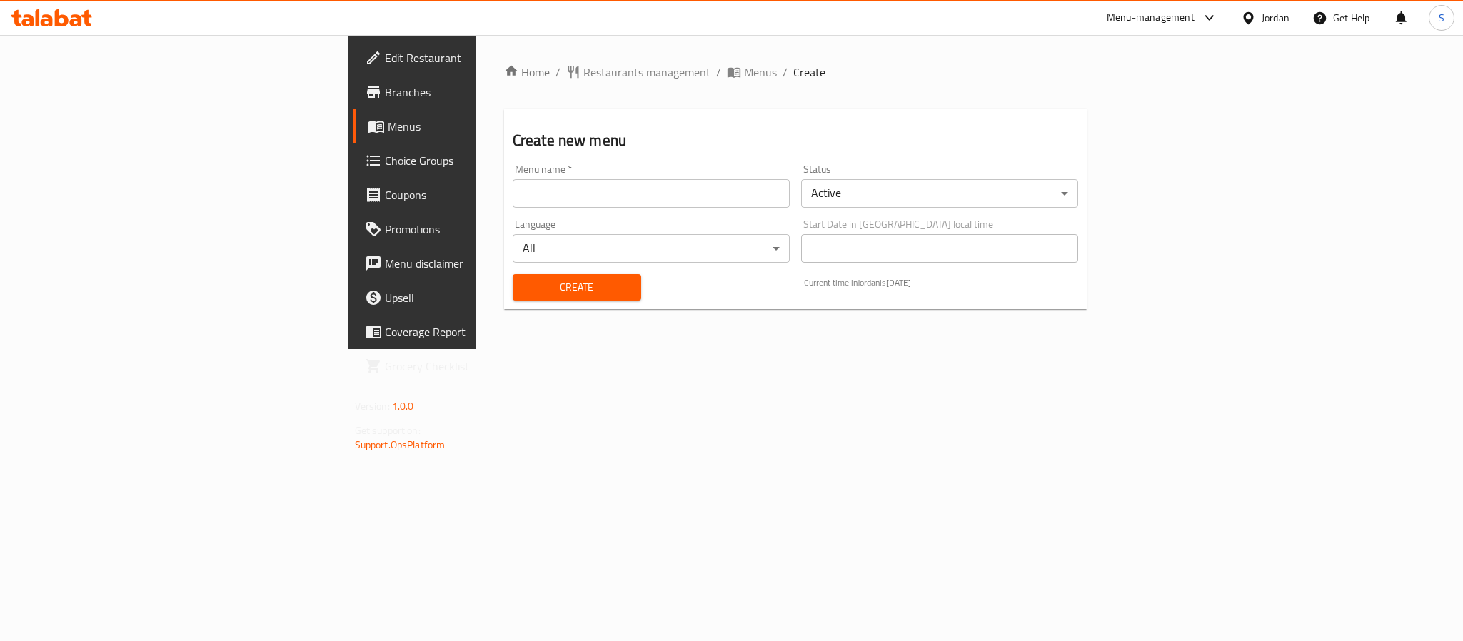
click at [513, 204] on input "text" at bounding box center [651, 193] width 277 height 29
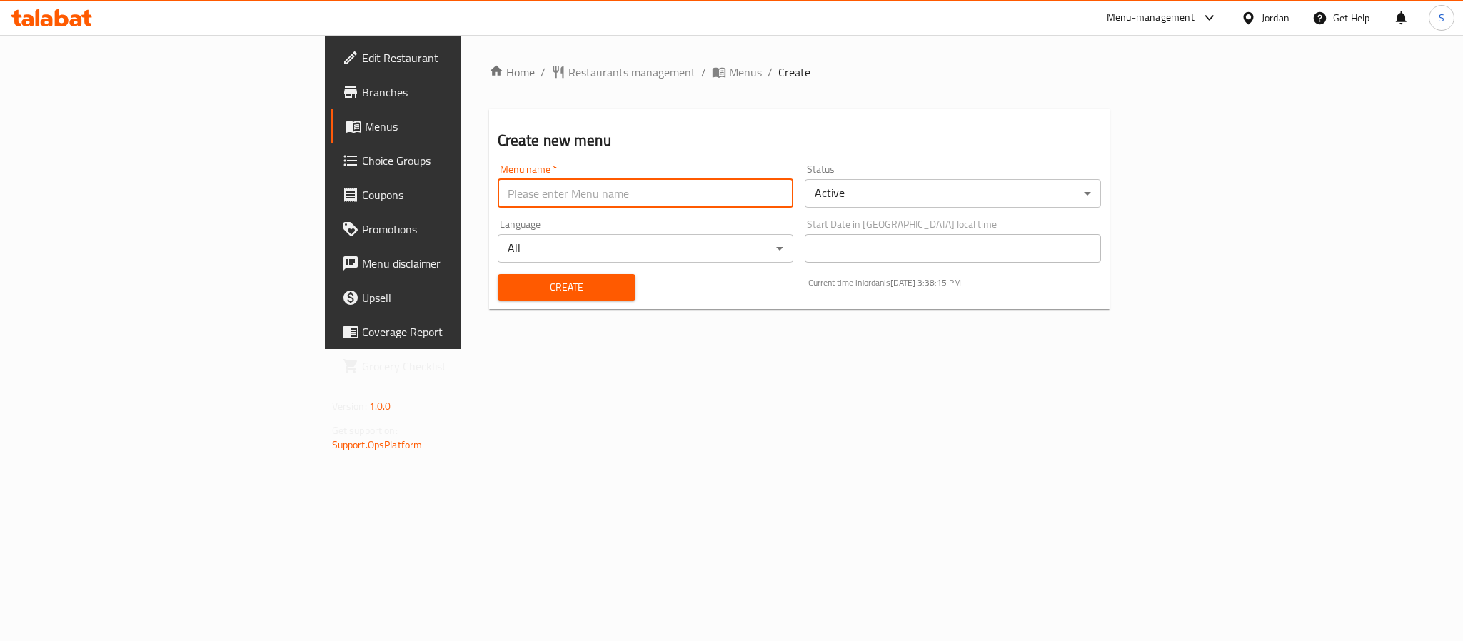
type input "New Menu"
click at [498, 274] on button "Create" at bounding box center [567, 287] width 138 height 26
